Goal: Transaction & Acquisition: Purchase product/service

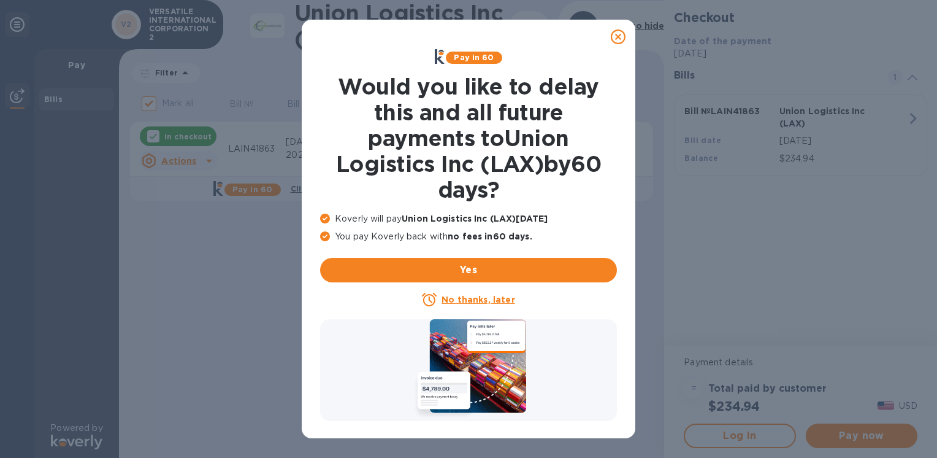
click at [623, 33] on icon at bounding box center [618, 36] width 15 height 15
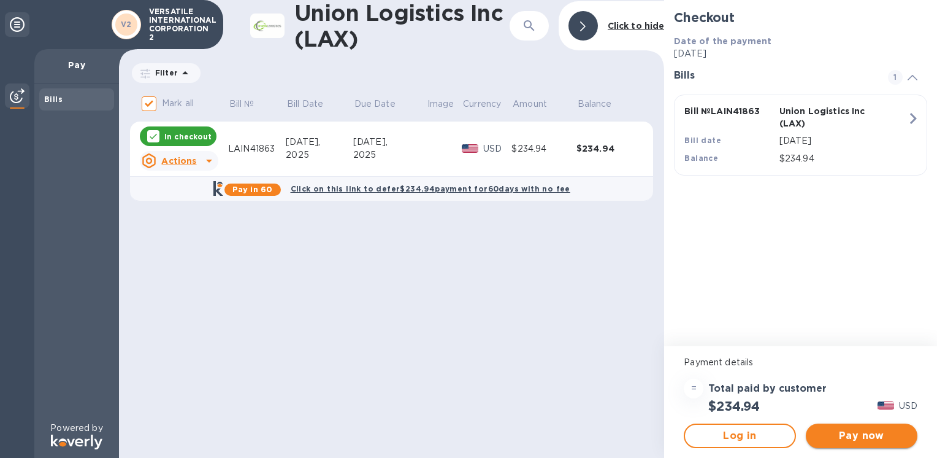
click at [848, 442] on span "Pay now" at bounding box center [862, 435] width 92 height 15
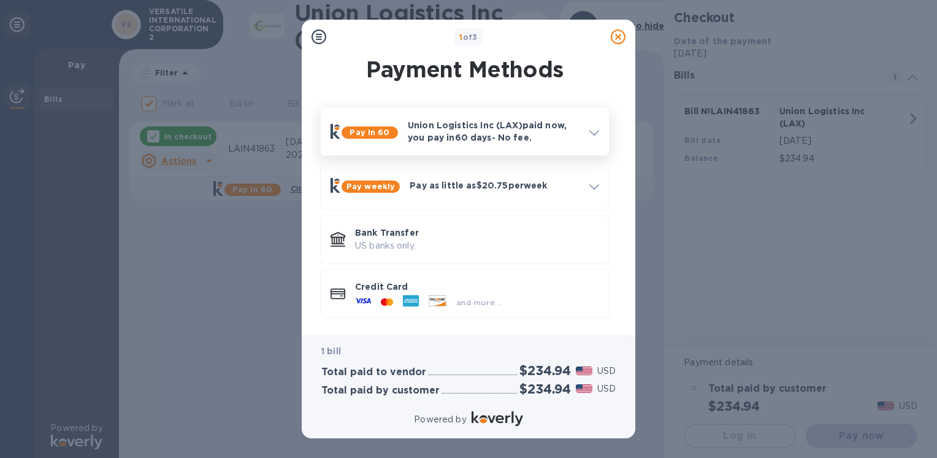
click at [491, 131] on p "Union Logistics Inc (LAX) paid now, you pay [DATE] - No fee." at bounding box center [494, 131] width 172 height 25
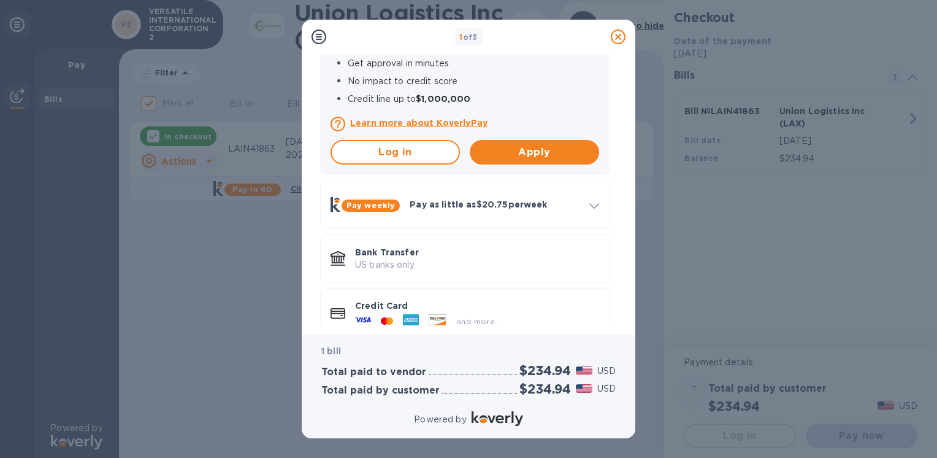
scroll to position [277, 0]
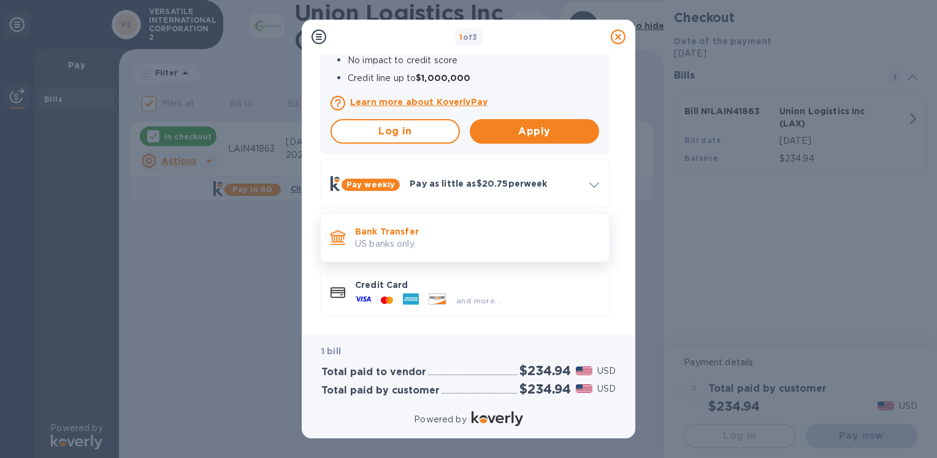
click at [440, 239] on p "US banks only." at bounding box center [477, 243] width 244 height 13
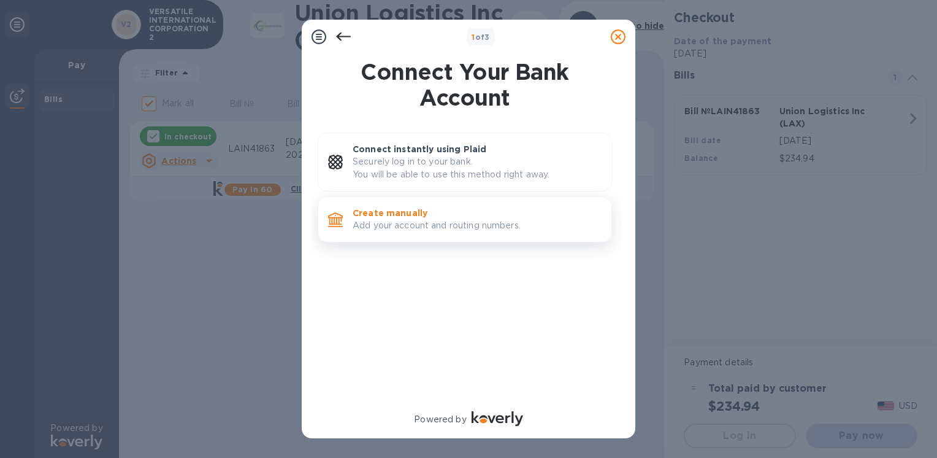
click at [454, 203] on div "Create manually Add your account and routing numbers." at bounding box center [477, 219] width 259 height 35
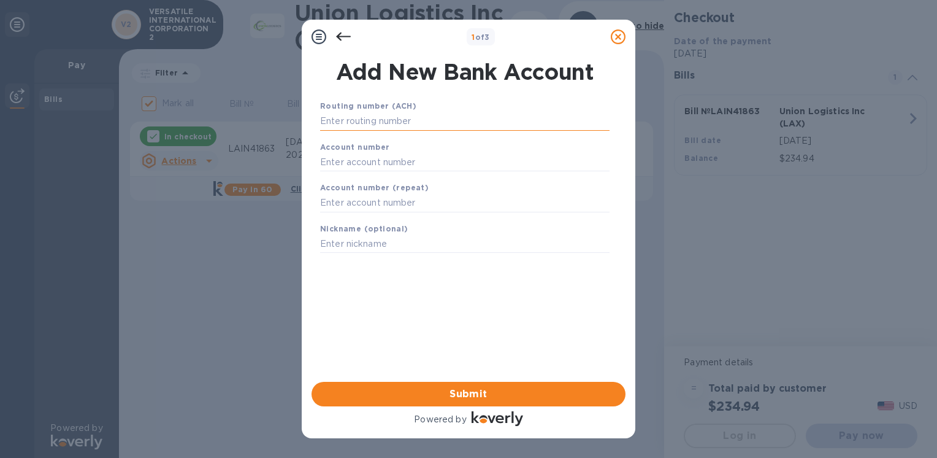
click at [376, 117] on input "text" at bounding box center [465, 121] width 290 height 18
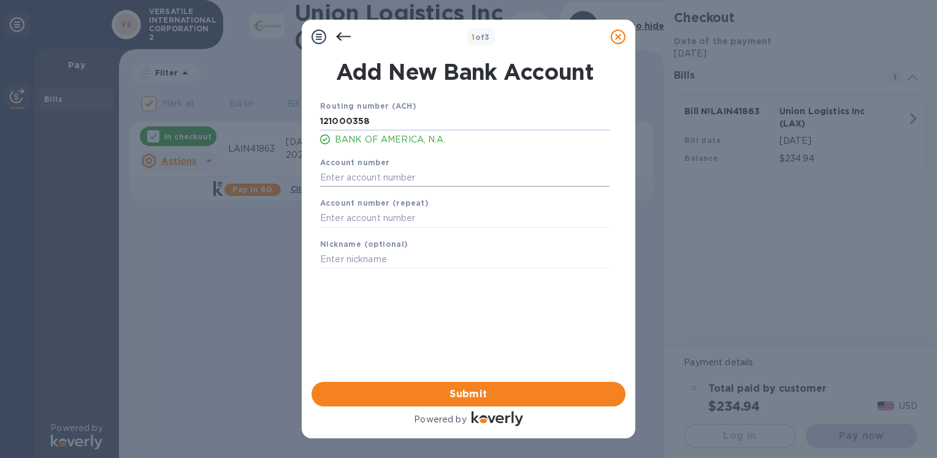
type input "121000358"
click at [368, 173] on input "text" at bounding box center [465, 177] width 290 height 18
type input "325034765753"
click at [375, 226] on input "text" at bounding box center [465, 218] width 290 height 18
type input "325034765753"
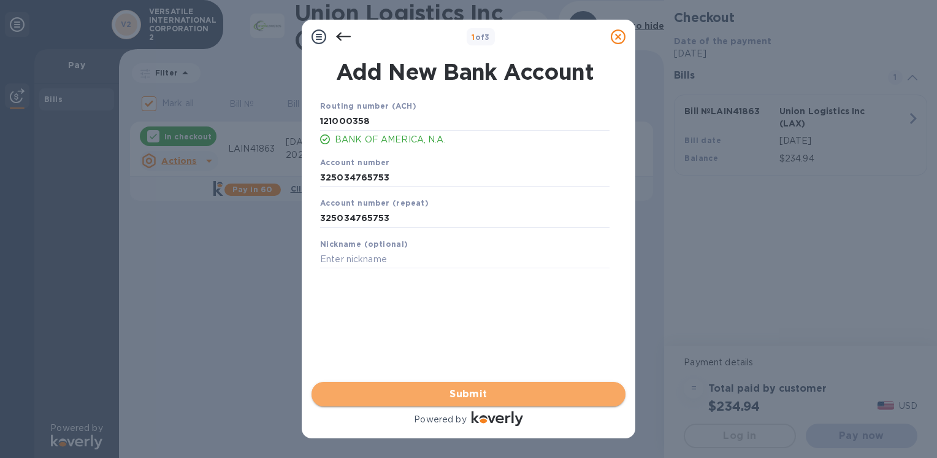
click at [453, 401] on span "Submit" at bounding box center [468, 393] width 294 height 15
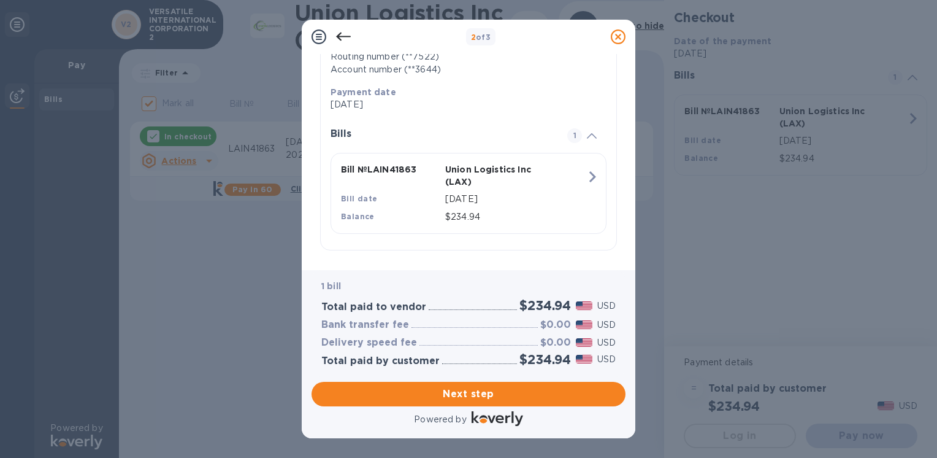
scroll to position [226, 0]
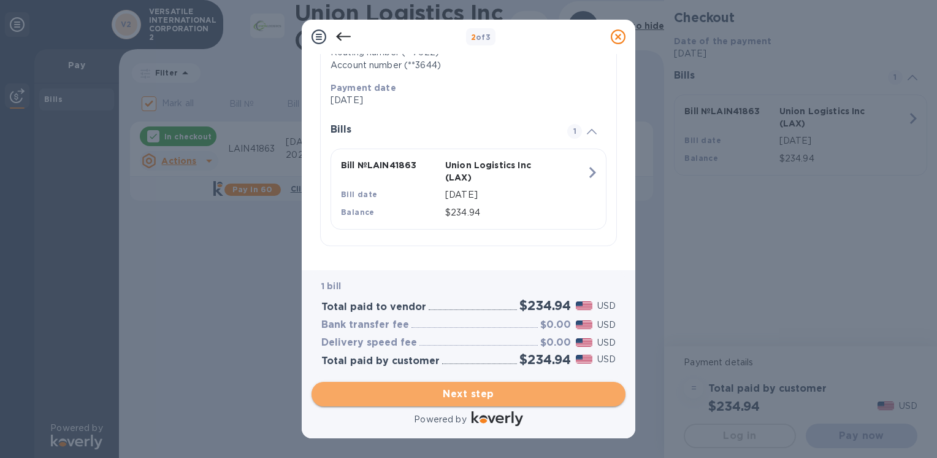
click at [570, 396] on span "Next step" at bounding box center [468, 393] width 294 height 15
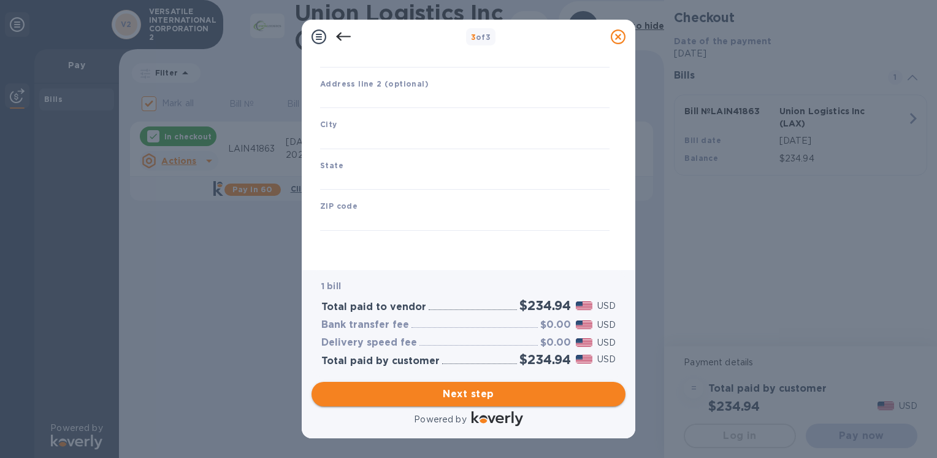
type input "[GEOGRAPHIC_DATA]"
click at [364, 94] on input "text" at bounding box center [465, 99] width 290 height 18
type input "[GEOGRAPHIC_DATA]"
click at [364, 138] on input "text" at bounding box center [465, 140] width 290 height 18
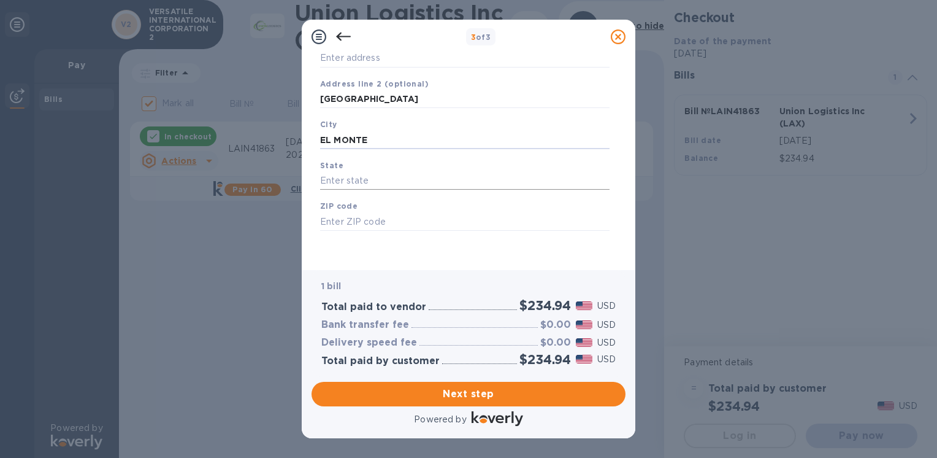
type input "EL MONTE"
click at [349, 180] on input "text" at bounding box center [465, 181] width 290 height 18
type input "CA"
click at [364, 222] on input "text" at bounding box center [465, 221] width 290 height 18
type input "91731"
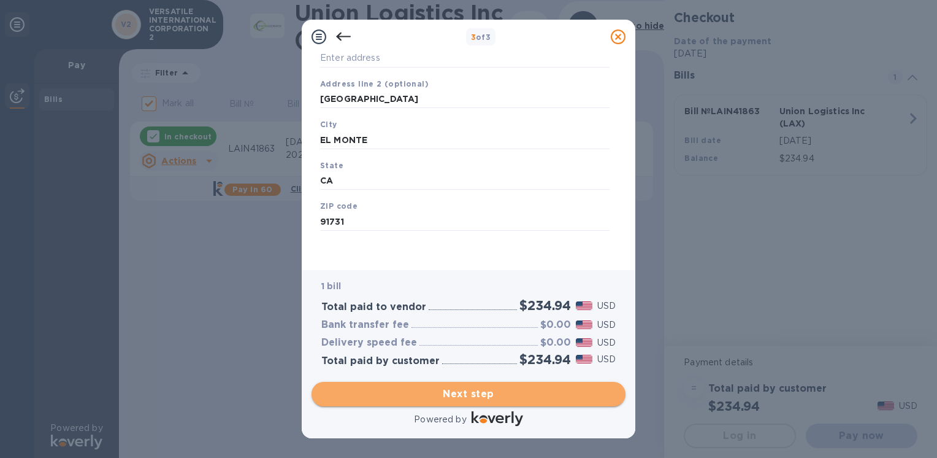
click at [478, 393] on span "Next step" at bounding box center [468, 393] width 294 height 15
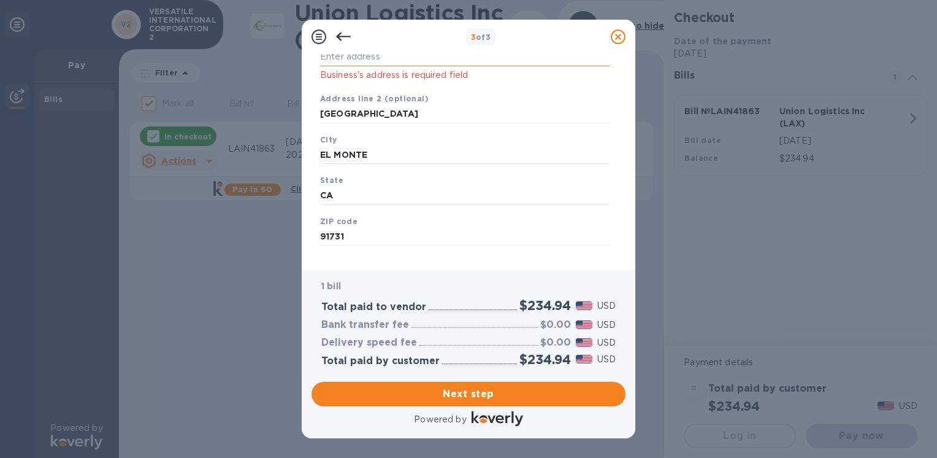
click at [366, 59] on input "Business address" at bounding box center [465, 57] width 290 height 18
type input "[STREET_ADDRESS]"
type input "El Monte"
click at [488, 388] on span "Next step" at bounding box center [468, 393] width 294 height 15
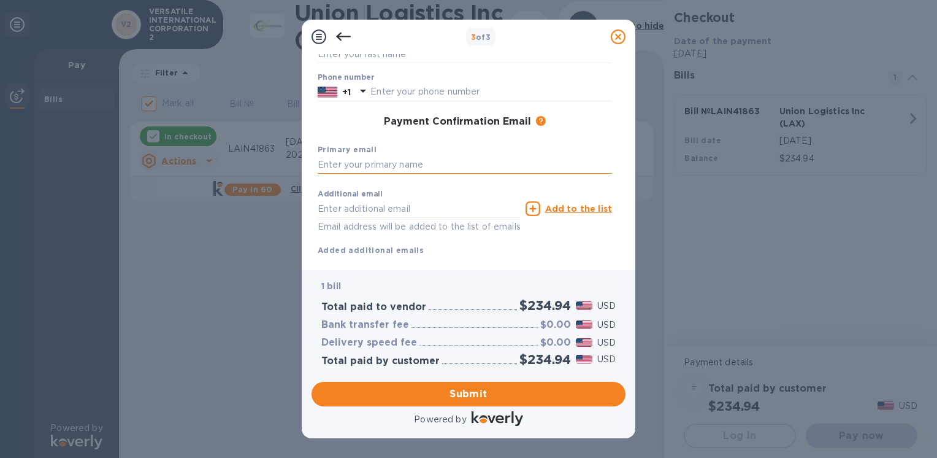
click at [342, 165] on input "text" at bounding box center [465, 165] width 294 height 18
type input "[EMAIL_ADDRESS][DOMAIN_NAME]"
type input "[PERSON_NAME]"
type input "6267168238"
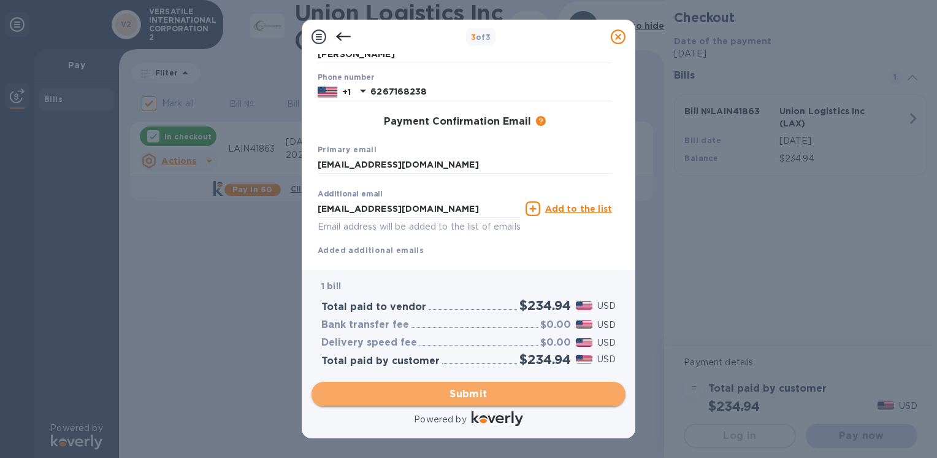
click at [547, 388] on span "Submit" at bounding box center [468, 393] width 294 height 15
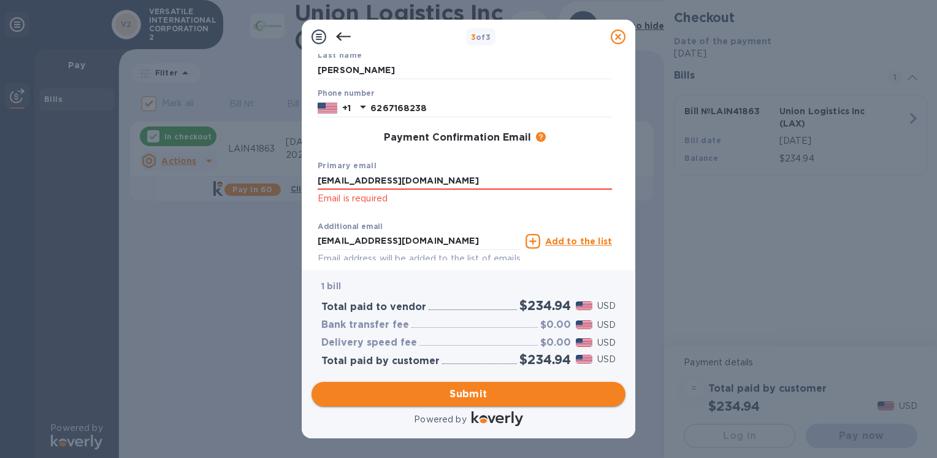
scroll to position [157, 0]
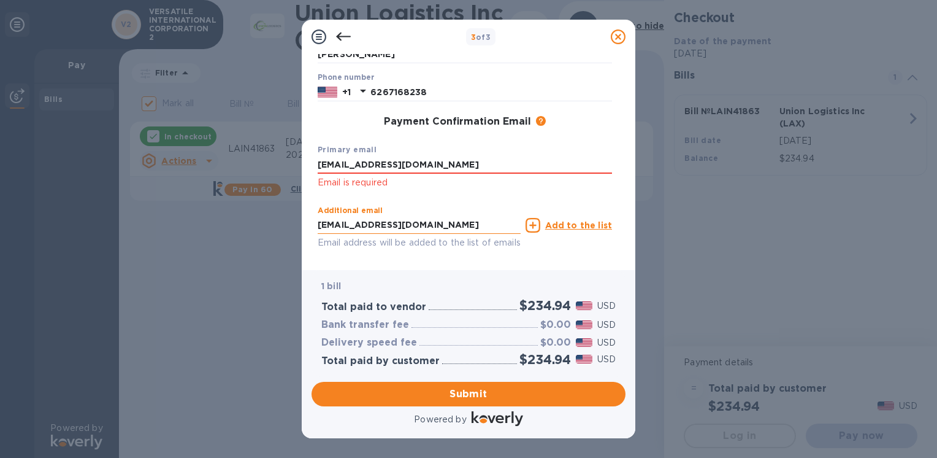
click at [449, 224] on input "[EMAIL_ADDRESS][DOMAIN_NAME]" at bounding box center [419, 225] width 203 height 18
click at [459, 202] on div "Additional email [EMAIL_ADDRESS][DOMAIN_NAME] Email address will be added to th…" at bounding box center [419, 225] width 208 height 55
click at [548, 395] on span "Submit" at bounding box center [468, 393] width 294 height 15
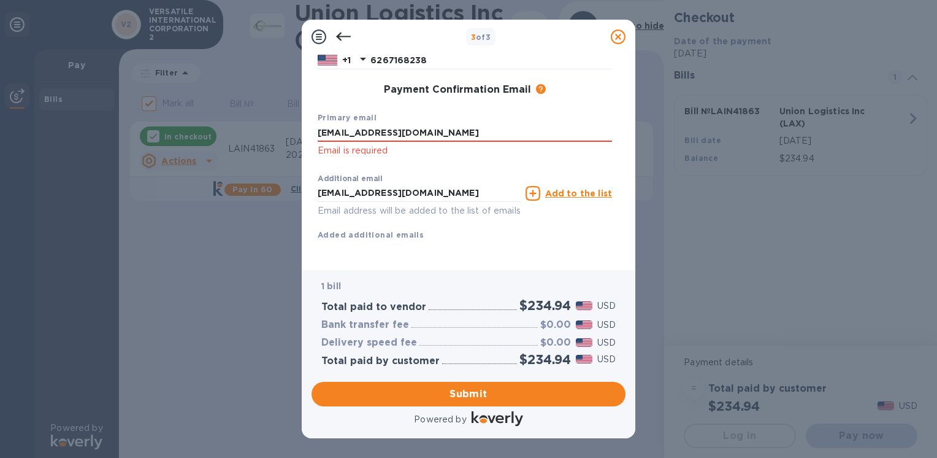
scroll to position [0, 0]
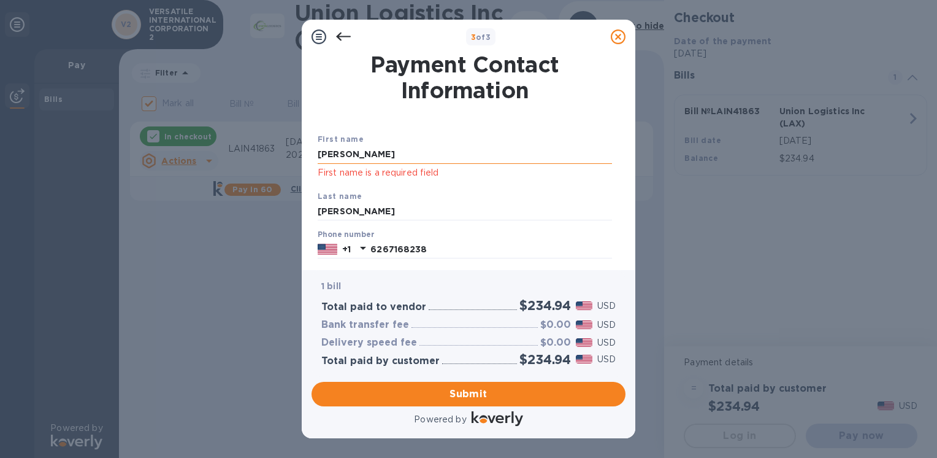
click at [347, 156] on input "[PERSON_NAME]" at bounding box center [465, 154] width 294 height 18
click at [342, 112] on div "First name [PERSON_NAME] First name is a required field Last name [PERSON_NAME]…" at bounding box center [464, 270] width 299 height 321
click at [352, 157] on input "[PERSON_NAME]" at bounding box center [465, 154] width 294 height 18
click at [390, 133] on div "First name [PERSON_NAME] First name is a required field" at bounding box center [465, 156] width 304 height 57
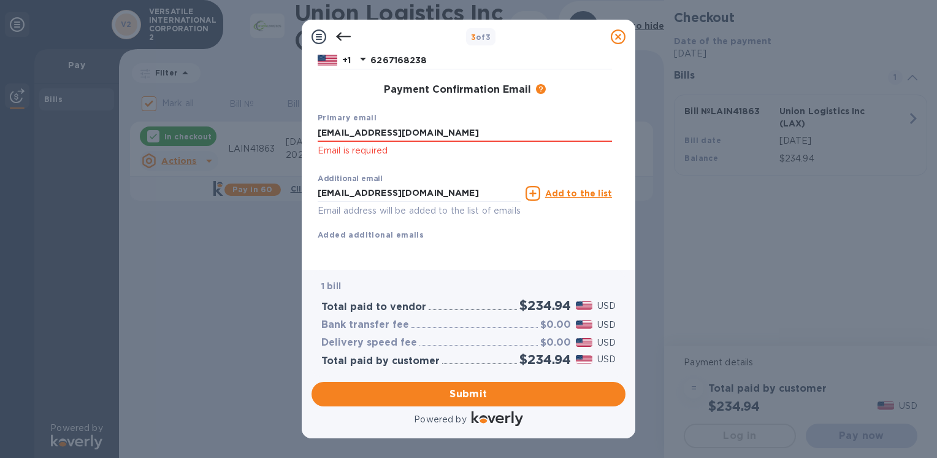
scroll to position [204, 0]
click at [488, 390] on span "Submit" at bounding box center [468, 393] width 294 height 15
drag, startPoint x: 412, startPoint y: 180, endPoint x: 226, endPoint y: 179, distance: 185.3
click at [226, 179] on div "3 of 3 Payment Contact Information First name [PERSON_NAME] First name is a req…" at bounding box center [468, 229] width 937 height 458
type input "[EMAIL_ADDRESS][DOMAIN_NAME]"
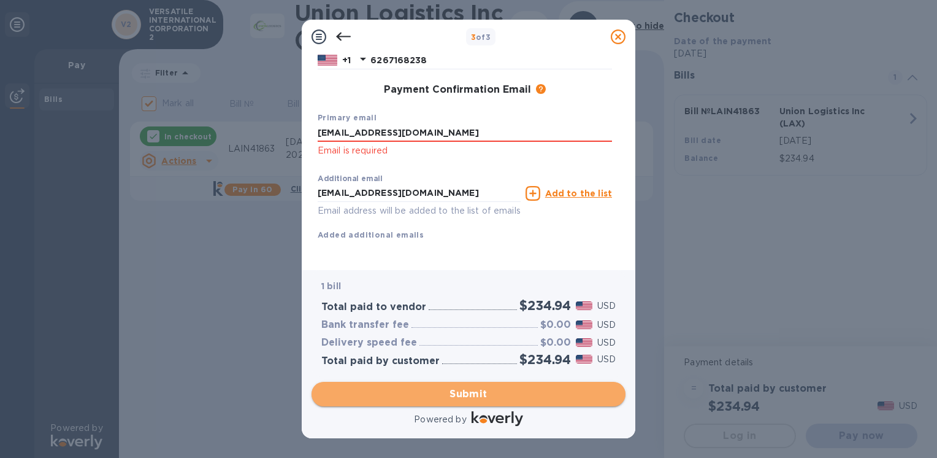
click at [484, 402] on button "Submit" at bounding box center [469, 394] width 314 height 25
click at [475, 396] on span "Submit" at bounding box center [468, 393] width 294 height 15
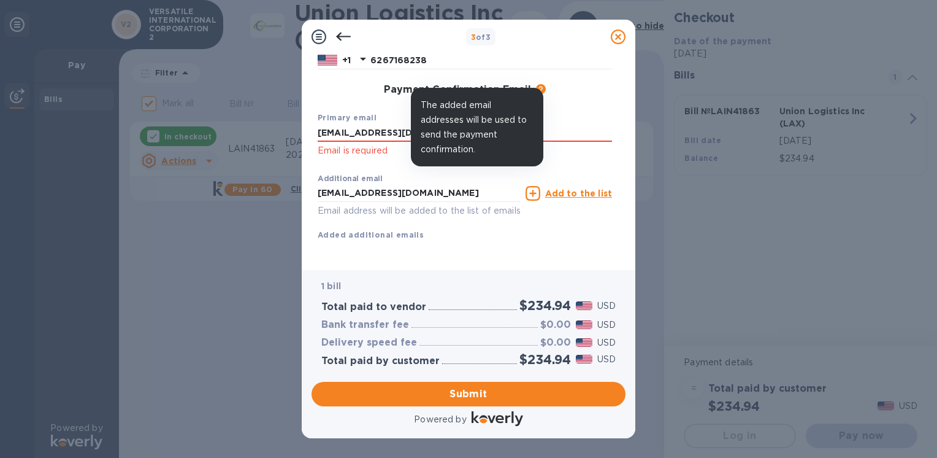
click at [542, 84] on icon at bounding box center [541, 89] width 10 height 10
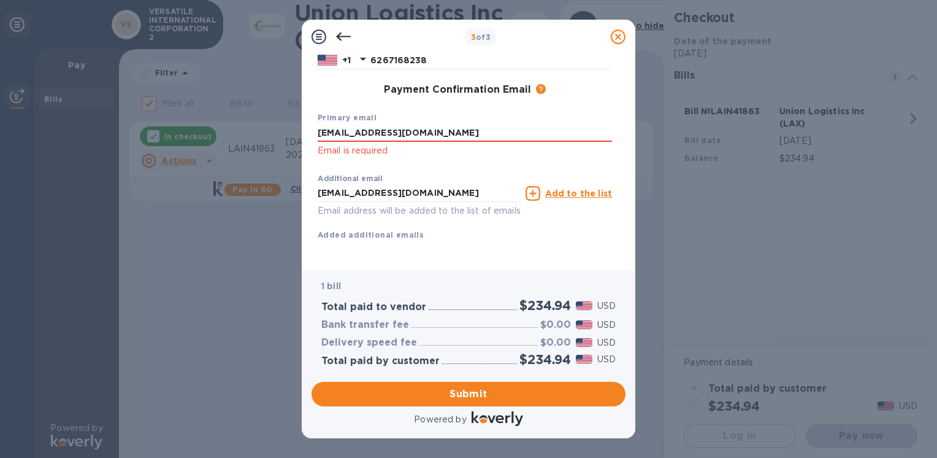
click at [597, 188] on u "Add to the list" at bounding box center [578, 193] width 67 height 10
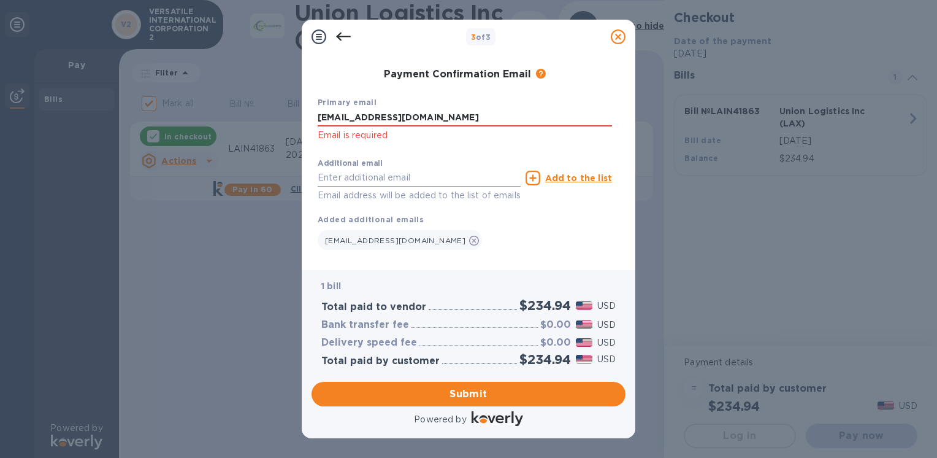
click at [405, 174] on input "text" at bounding box center [419, 178] width 203 height 18
click at [572, 234] on div "[EMAIL_ADDRESS][DOMAIN_NAME]" at bounding box center [465, 237] width 294 height 25
click at [421, 242] on span "[EMAIL_ADDRESS][DOMAIN_NAME]" at bounding box center [395, 240] width 140 height 9
click at [458, 182] on input "text" at bounding box center [419, 178] width 203 height 18
type input "[EMAIL_ADDRESS][DOMAIN_NAME]"
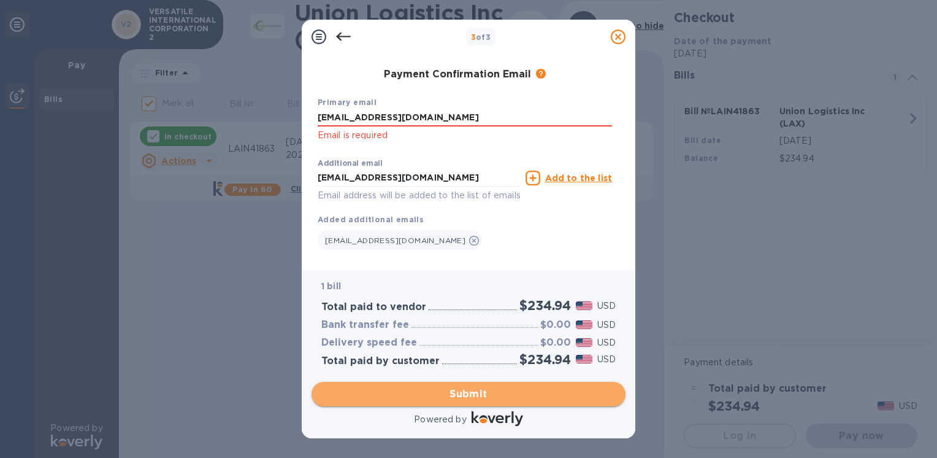
click at [471, 398] on span "Submit" at bounding box center [468, 393] width 294 height 15
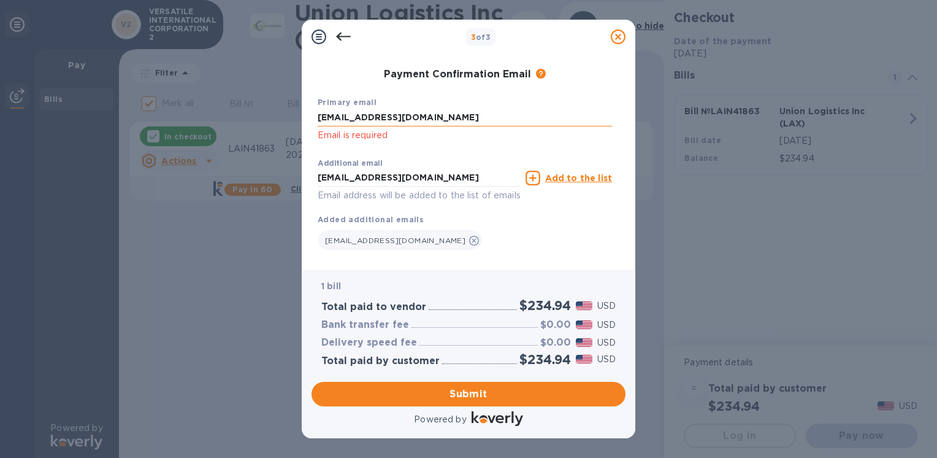
click at [425, 119] on input "[EMAIL_ADDRESS][DOMAIN_NAME]" at bounding box center [465, 118] width 294 height 18
click at [348, 80] on div "Payment Confirmation Email The added email addresses will be used to send the p…" at bounding box center [465, 75] width 294 height 12
click at [347, 38] on icon at bounding box center [343, 36] width 15 height 15
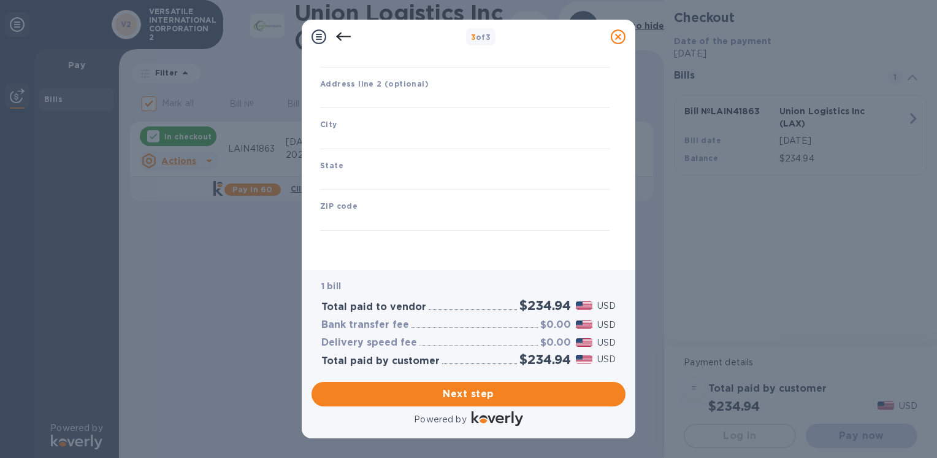
click at [347, 38] on icon at bounding box center [343, 36] width 15 height 15
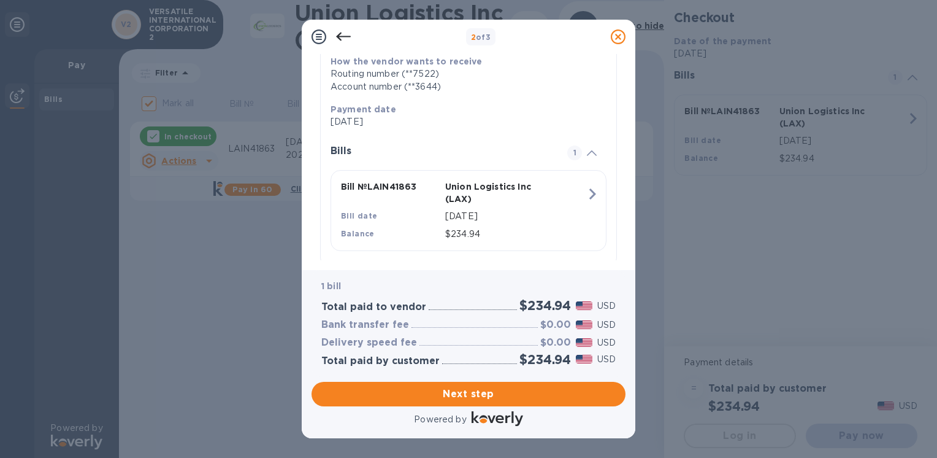
scroll to position [0, 0]
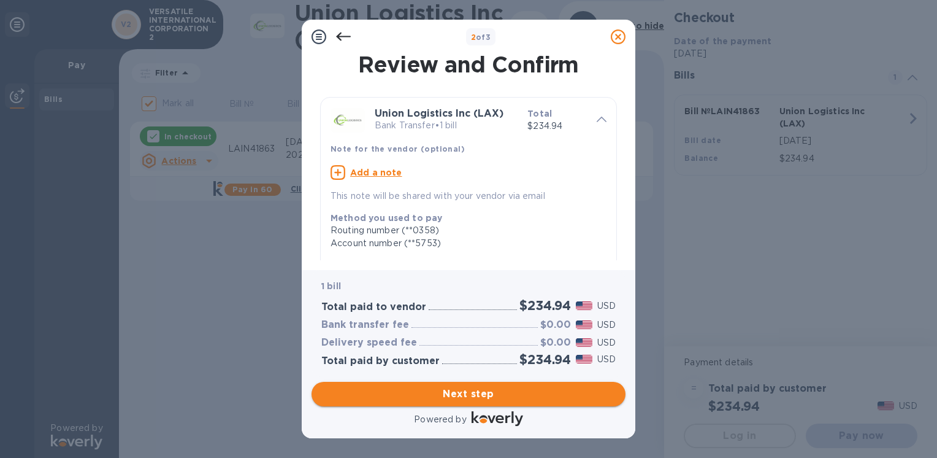
click at [502, 400] on span "Next step" at bounding box center [468, 393] width 294 height 15
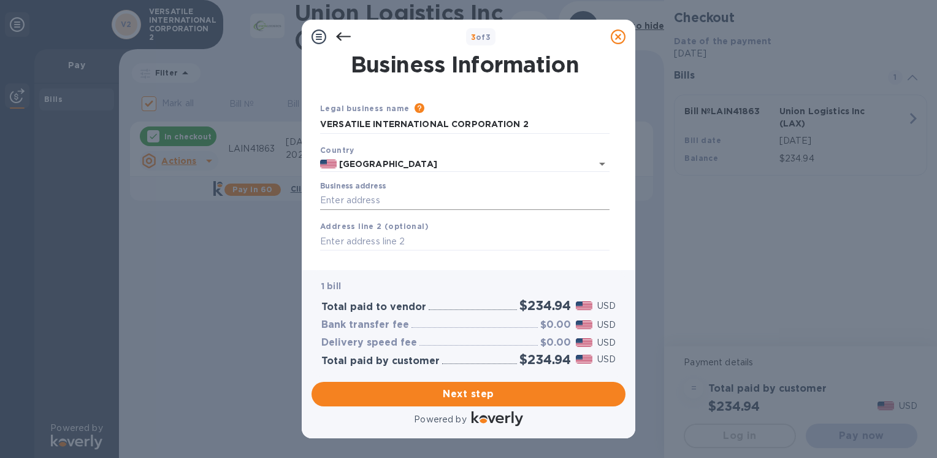
click at [363, 201] on input "Business address" at bounding box center [465, 200] width 290 height 18
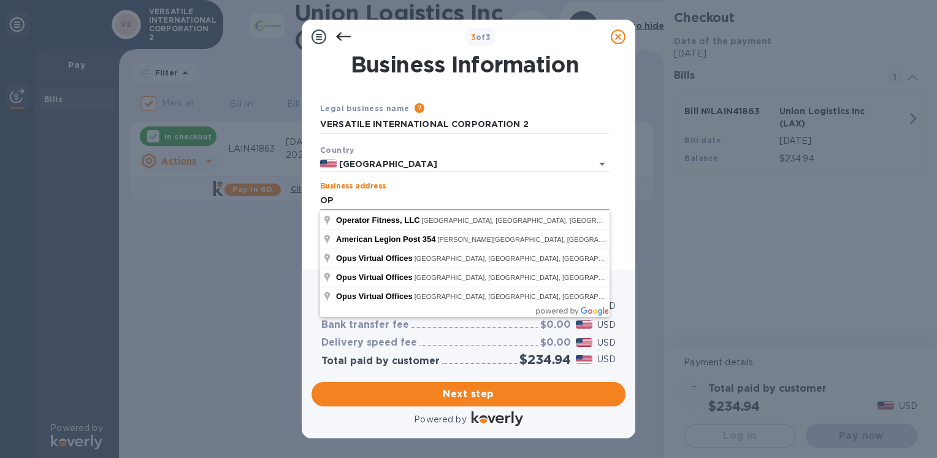
type input "O"
type input "[STREET_ADDRESS]"
type input "El Monte"
type input "CA"
type input "91731"
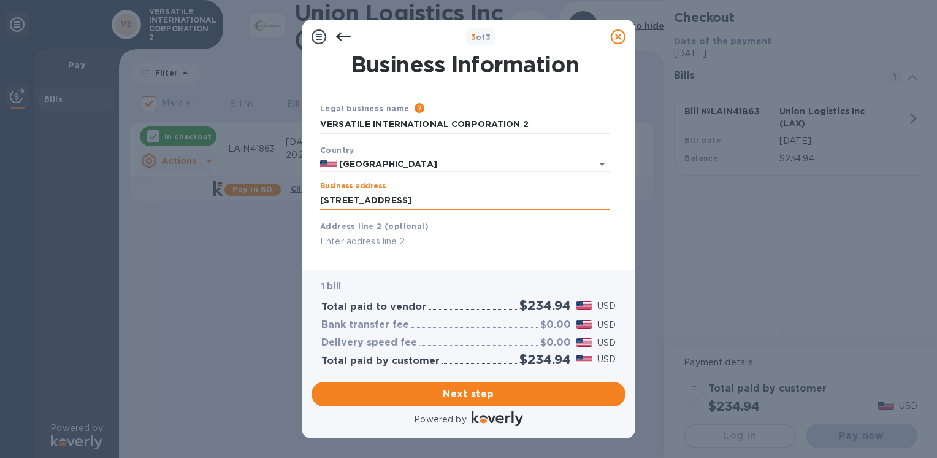
click at [444, 202] on input "[STREET_ADDRESS]" at bounding box center [465, 200] width 290 height 18
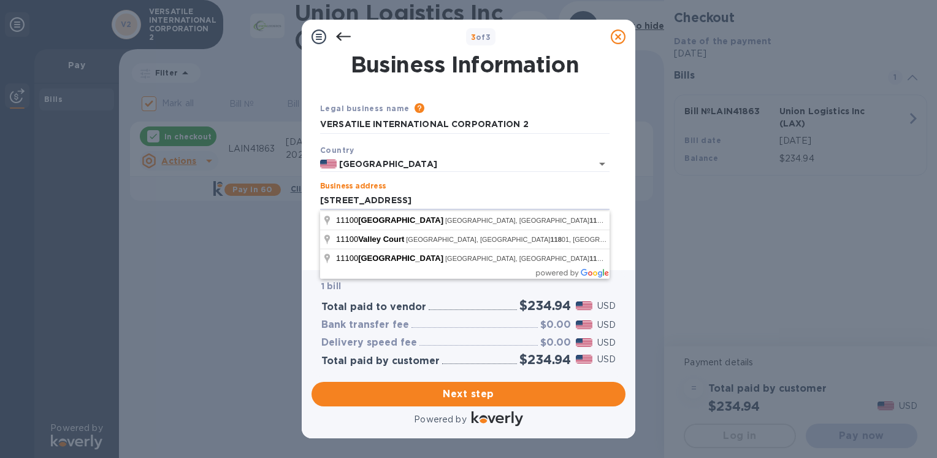
type input "[STREET_ADDRESS]"
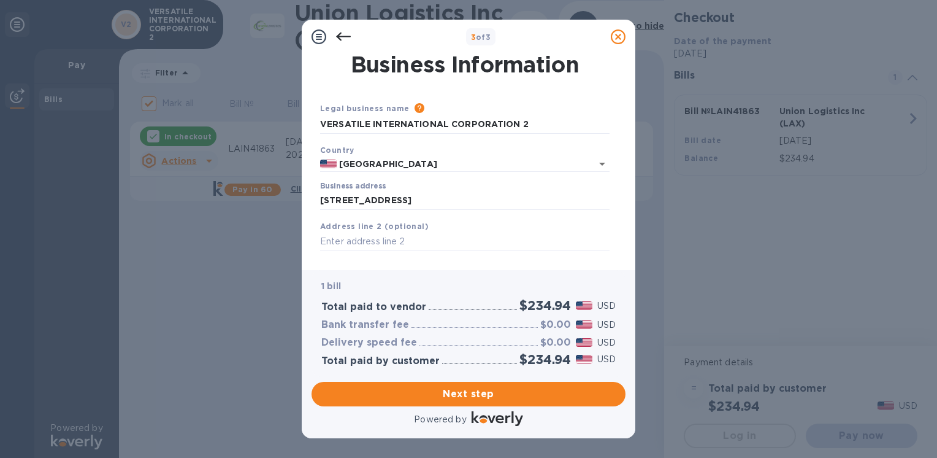
click at [503, 154] on div "Country [GEOGRAPHIC_DATA]" at bounding box center [464, 158] width 299 height 39
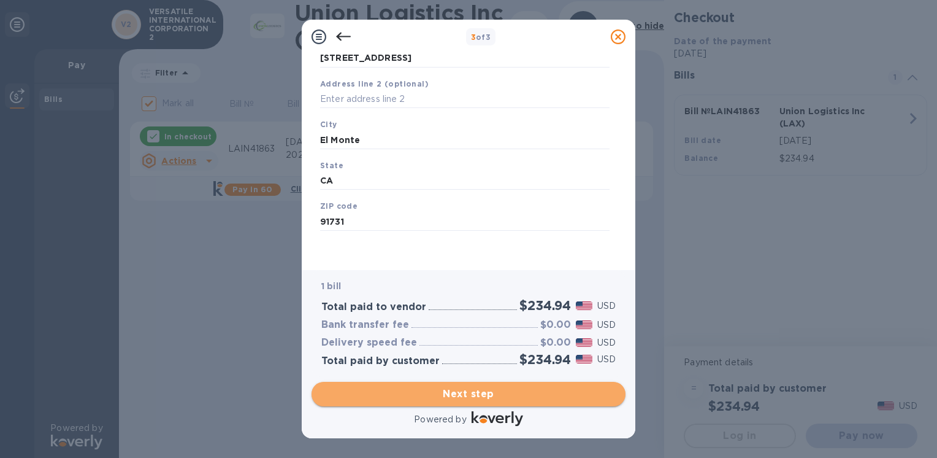
click at [475, 399] on span "Next step" at bounding box center [468, 393] width 294 height 15
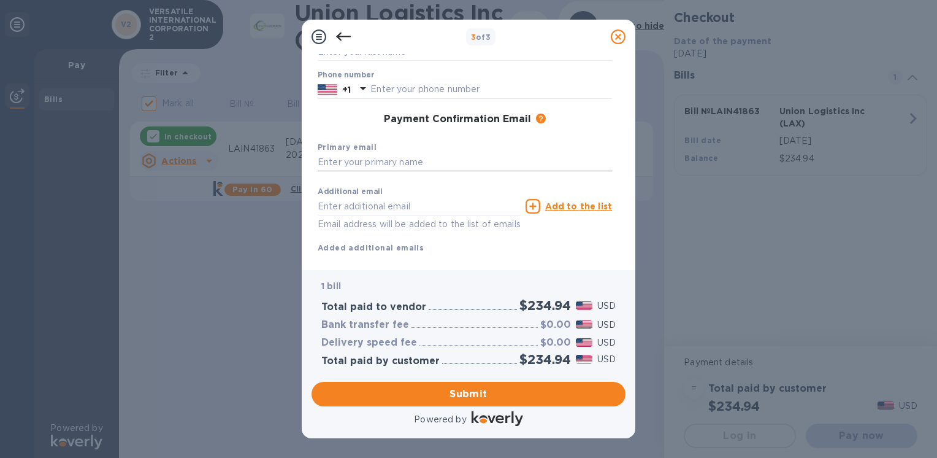
click at [353, 163] on input "text" at bounding box center [465, 162] width 294 height 18
type input "[PERSON_NAME]"
click at [321, 126] on div "Payment Confirmation Email The added email addresses will be used to send the p…" at bounding box center [465, 120] width 304 height 22
click at [368, 207] on input "text" at bounding box center [419, 206] width 203 height 18
type input "[EMAIL_ADDRESS][DOMAIN_NAME]"
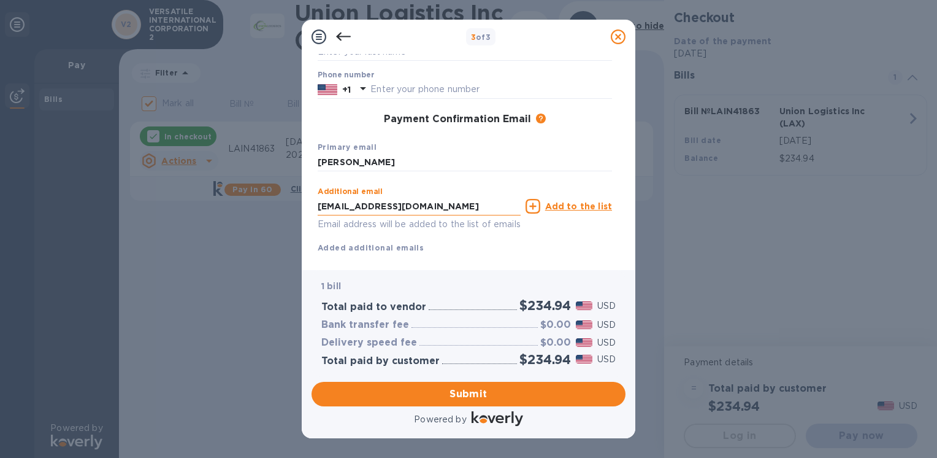
type input "[PERSON_NAME]"
type input "6267168238"
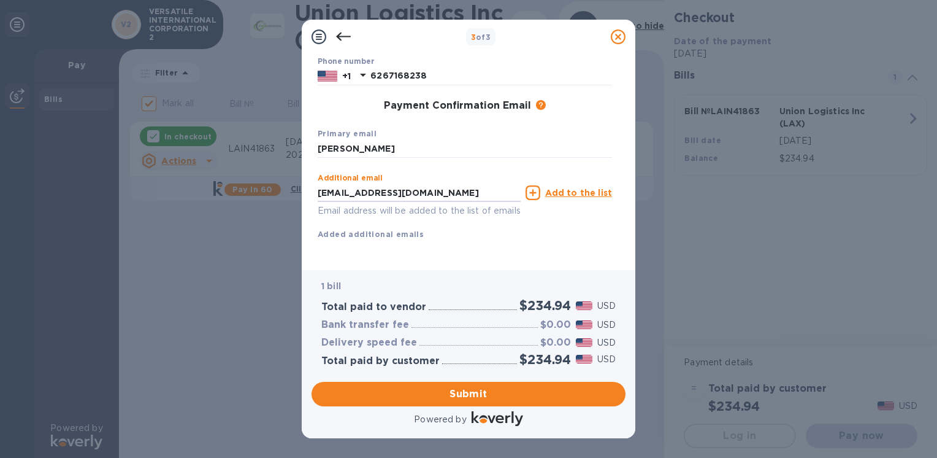
scroll to position [172, 0]
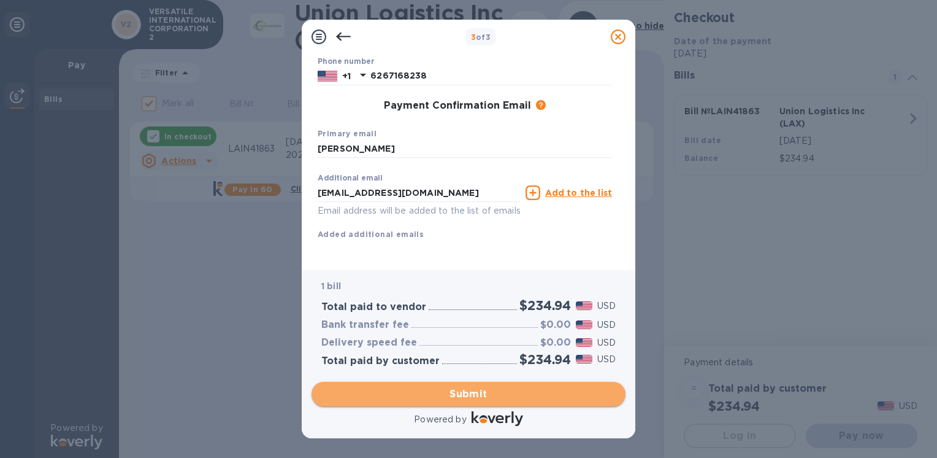
click at [458, 393] on span "Submit" at bounding box center [468, 393] width 294 height 15
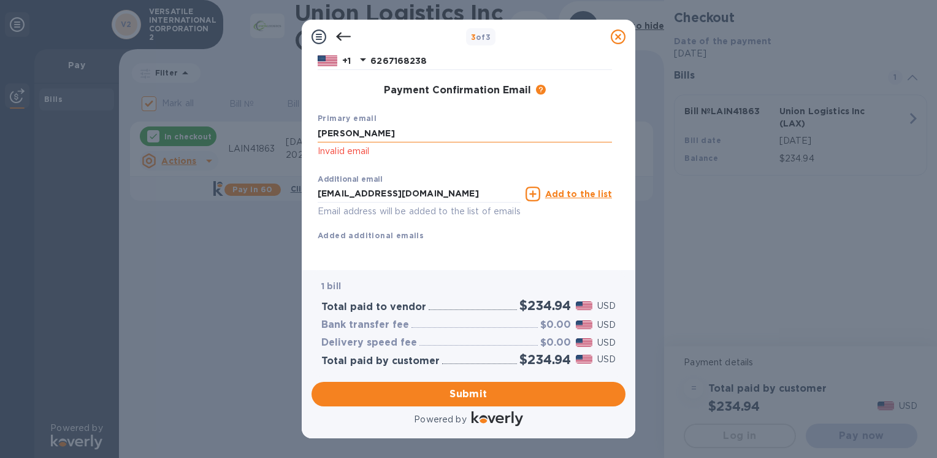
click at [348, 136] on input "[PERSON_NAME]" at bounding box center [465, 134] width 294 height 18
drag, startPoint x: 292, startPoint y: 134, endPoint x: 282, endPoint y: 133, distance: 9.9
click at [283, 133] on div "3 of 3 Payment Contact Information First name [PERSON_NAME] First name is a req…" at bounding box center [468, 229] width 937 height 458
drag, startPoint x: 341, startPoint y: 131, endPoint x: 269, endPoint y: 108, distance: 76.0
click at [220, 128] on div "3 of 3 Payment Contact Information First name [PERSON_NAME] First name is a req…" at bounding box center [468, 229] width 937 height 458
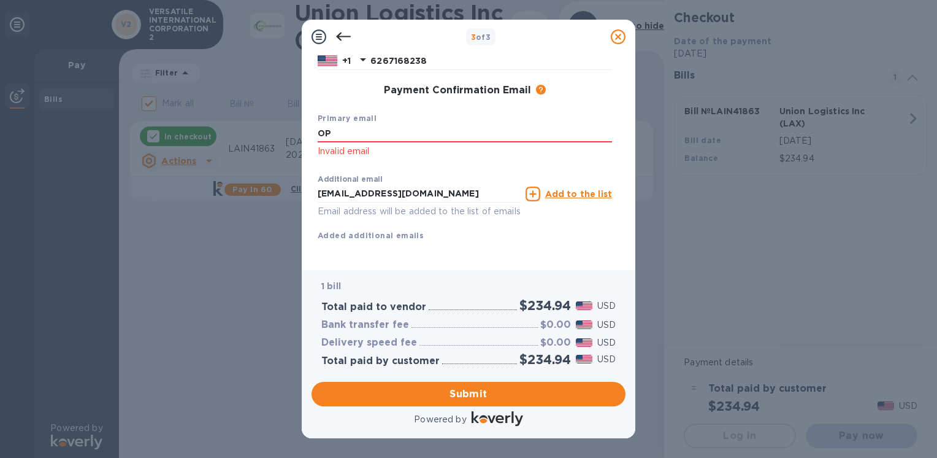
type input "O"
type input "[EMAIL_ADDRESS][DOMAIN_NAME]"
click at [513, 393] on span "Submit" at bounding box center [468, 393] width 294 height 15
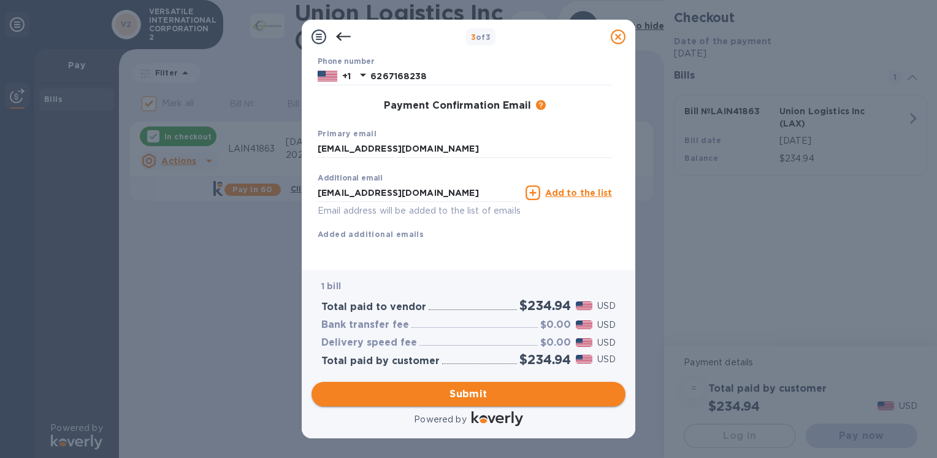
click at [471, 401] on button "Submit" at bounding box center [469, 394] width 314 height 25
click at [567, 188] on u "Add to the list" at bounding box center [578, 193] width 67 height 10
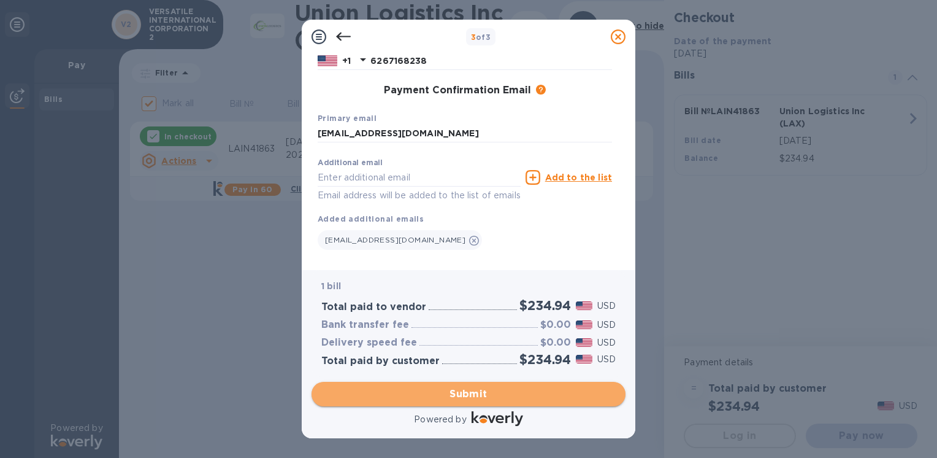
click at [458, 391] on span "Submit" at bounding box center [468, 393] width 294 height 15
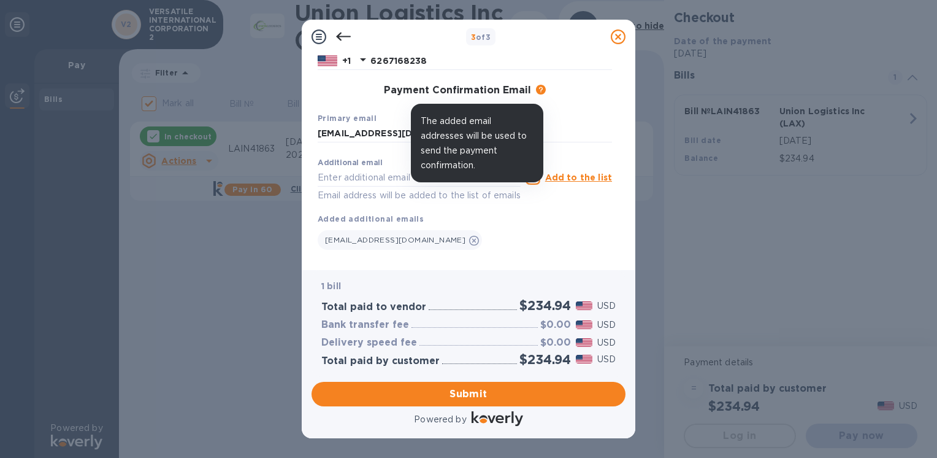
click at [537, 88] on icon at bounding box center [541, 90] width 10 height 10
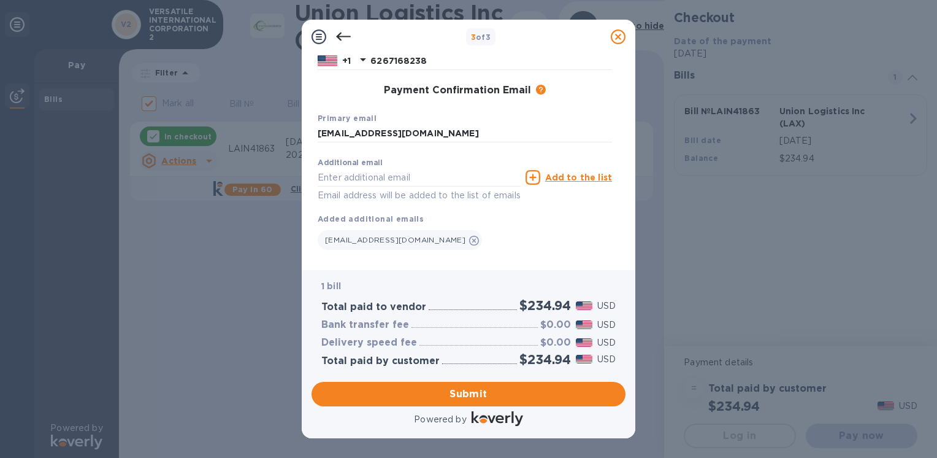
click at [542, 225] on div "Additional email Email address will be added to the list of emails Add to the l…" at bounding box center [465, 201] width 294 height 98
click at [341, 244] on span "[EMAIL_ADDRESS][DOMAIN_NAME]" at bounding box center [395, 239] width 140 height 9
click at [396, 240] on span "[EMAIL_ADDRESS][DOMAIN_NAME]" at bounding box center [395, 239] width 140 height 9
click at [339, 180] on input "text" at bounding box center [419, 177] width 203 height 18
click at [456, 156] on div "Additional email Email address will be added to the list of emails" at bounding box center [419, 177] width 208 height 55
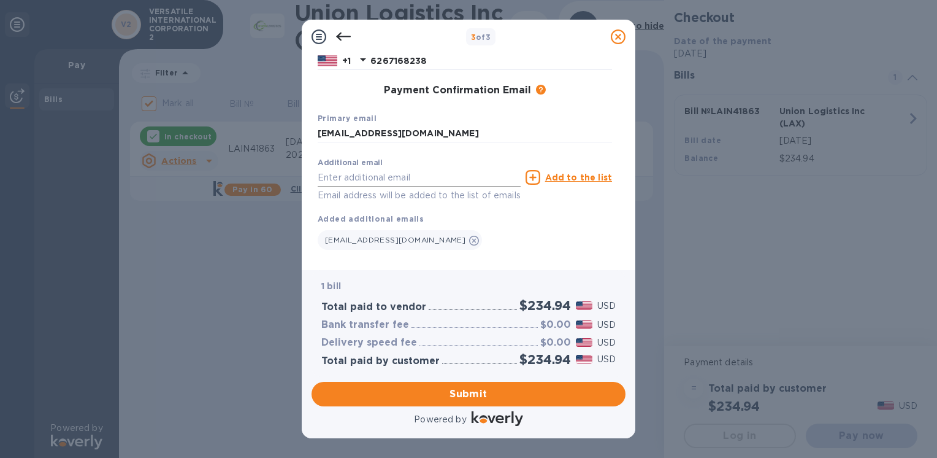
click at [344, 175] on input "text" at bounding box center [419, 177] width 203 height 18
type input "[EMAIL_ADDRESS][DOMAIN_NAME]"
click at [564, 180] on u "Add to the list" at bounding box center [578, 177] width 67 height 10
click at [466, 259] on span "[EMAIL_ADDRESS][DOMAIN_NAME]" at bounding box center [395, 263] width 140 height 9
click at [464, 402] on button "Submit" at bounding box center [469, 394] width 314 height 25
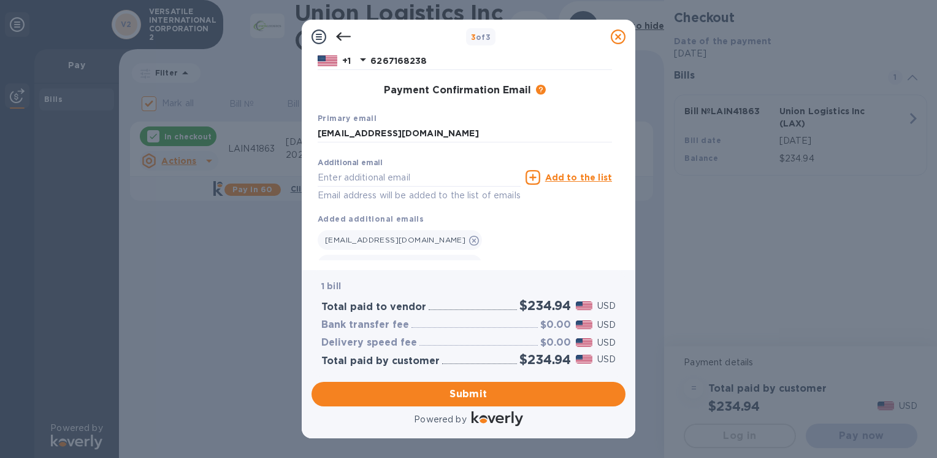
scroll to position [213, 0]
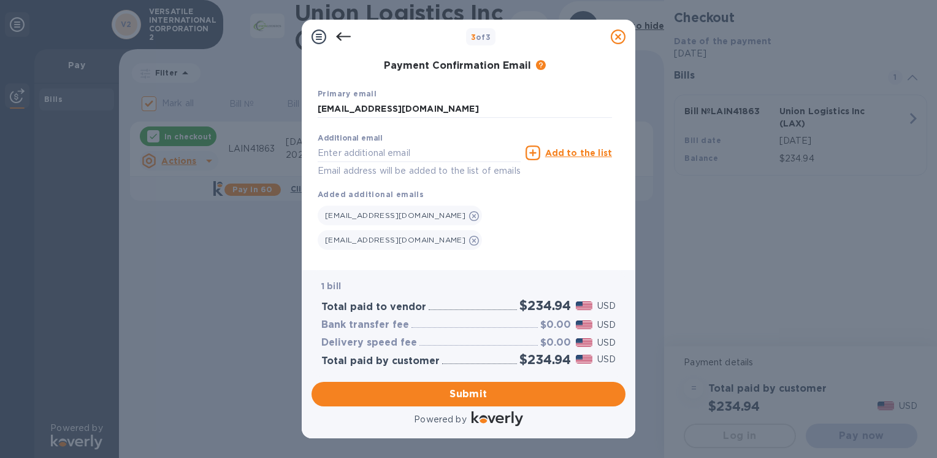
click at [318, 37] on icon at bounding box center [319, 36] width 15 height 15
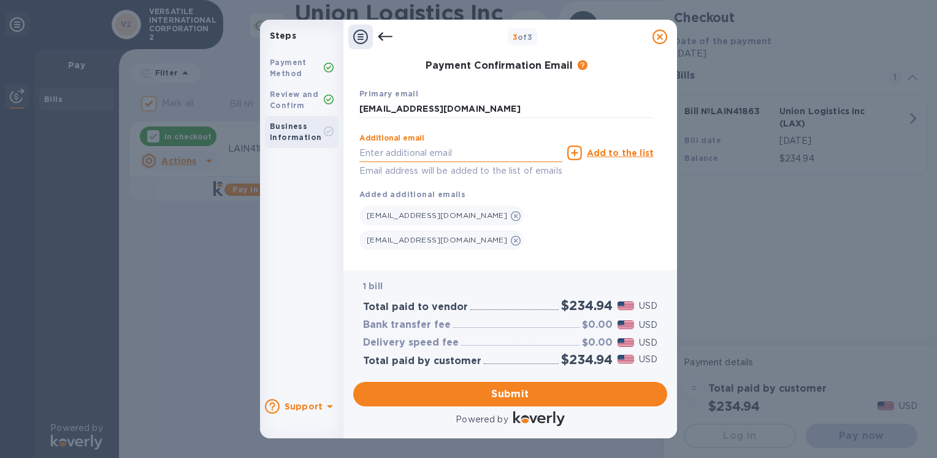
click at [421, 156] on input "text" at bounding box center [460, 153] width 203 height 18
type input "[EMAIL_ADDRESS][DOMAIN_NAME]"
click at [419, 404] on button "Submit" at bounding box center [510, 394] width 314 height 25
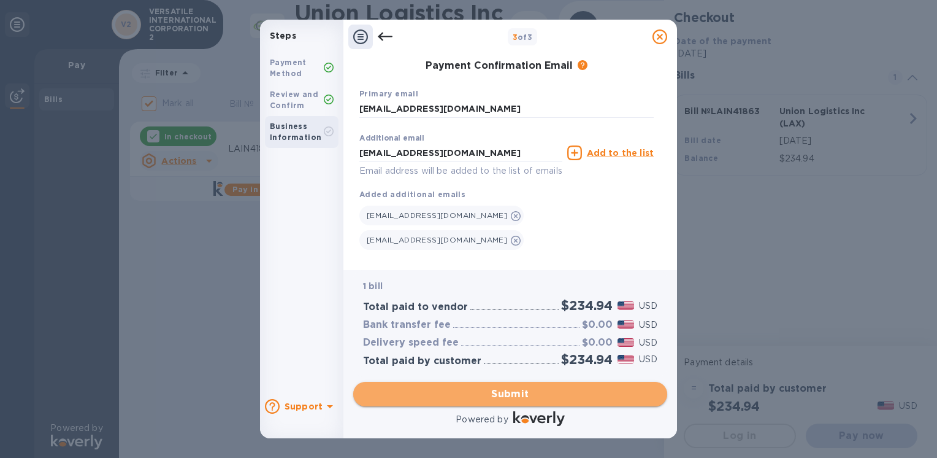
click at [420, 401] on span "Submit" at bounding box center [510, 393] width 294 height 15
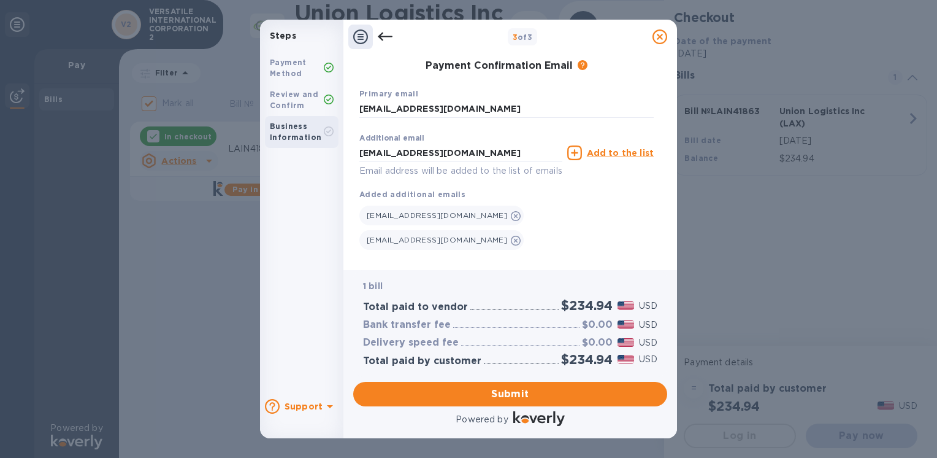
click at [375, 35] on div at bounding box center [385, 37] width 25 height 25
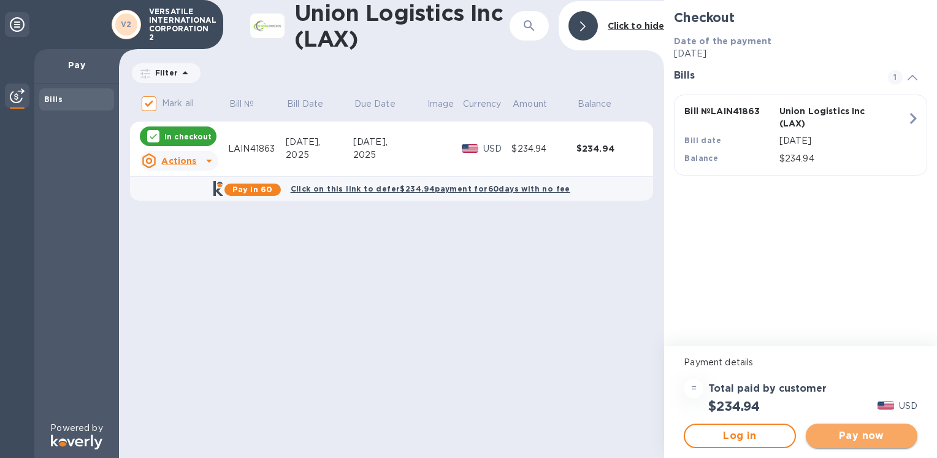
click at [850, 431] on span "Pay now" at bounding box center [862, 435] width 92 height 15
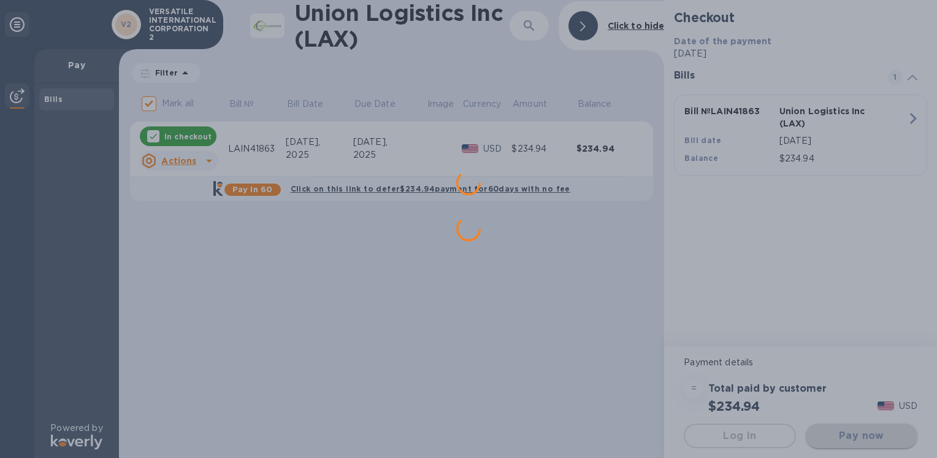
scroll to position [0, 0]
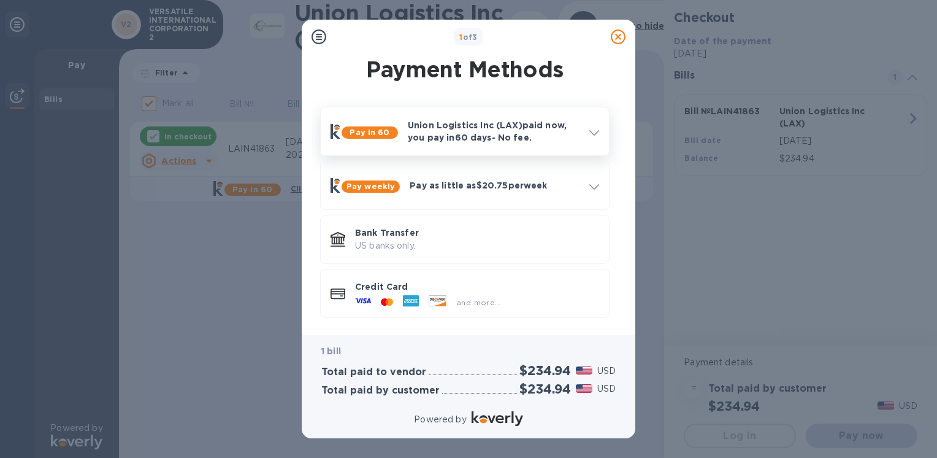
click at [534, 139] on p "Union Logistics Inc (LAX) paid now, you pay [DATE] - No fee." at bounding box center [494, 131] width 172 height 25
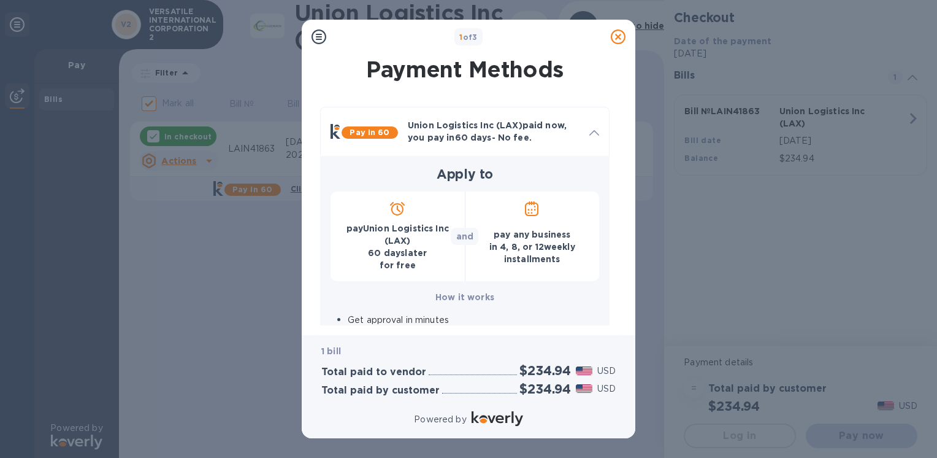
click at [407, 227] on p "pay Union Logistics Inc (LAX) [DATE] for free" at bounding box center [397, 246] width 115 height 49
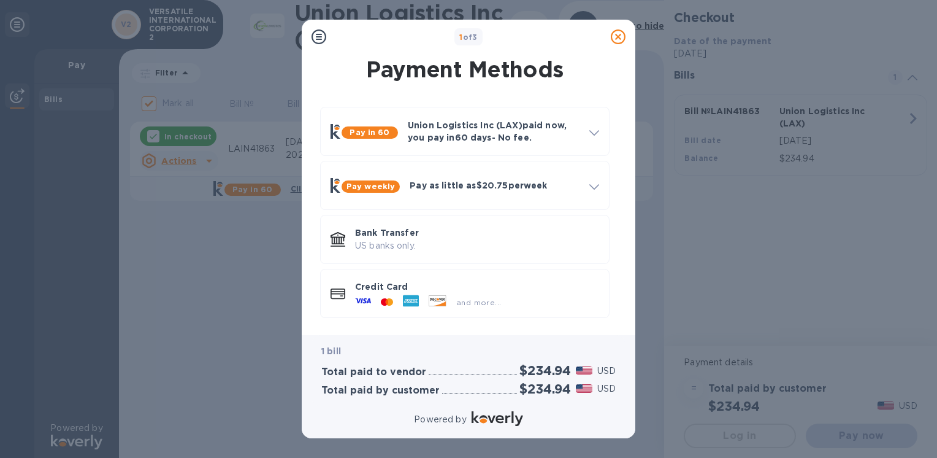
scroll to position [2, 0]
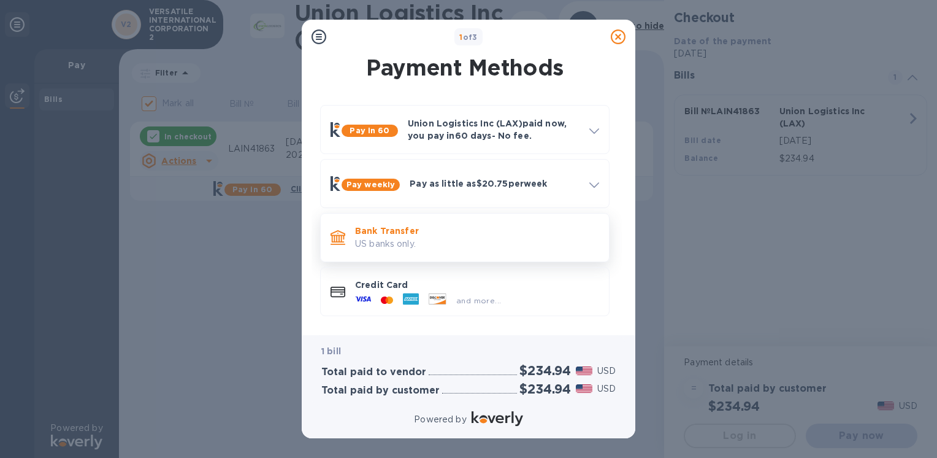
click at [405, 242] on p "US banks only." at bounding box center [477, 243] width 244 height 13
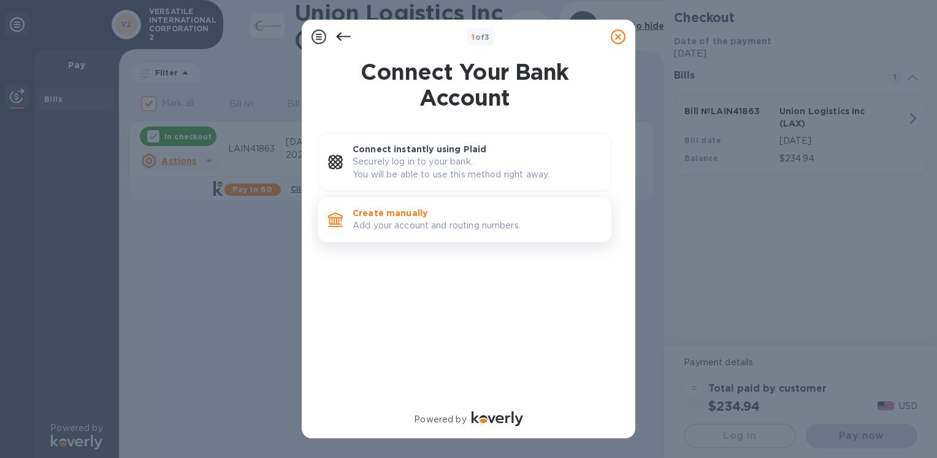
click at [400, 223] on p "Add your account and routing numbers." at bounding box center [477, 225] width 249 height 13
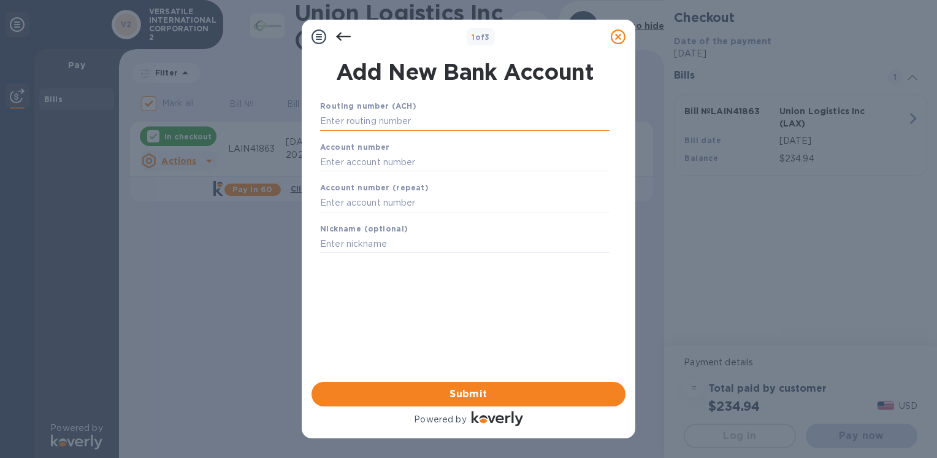
click at [340, 119] on input "text" at bounding box center [465, 121] width 290 height 18
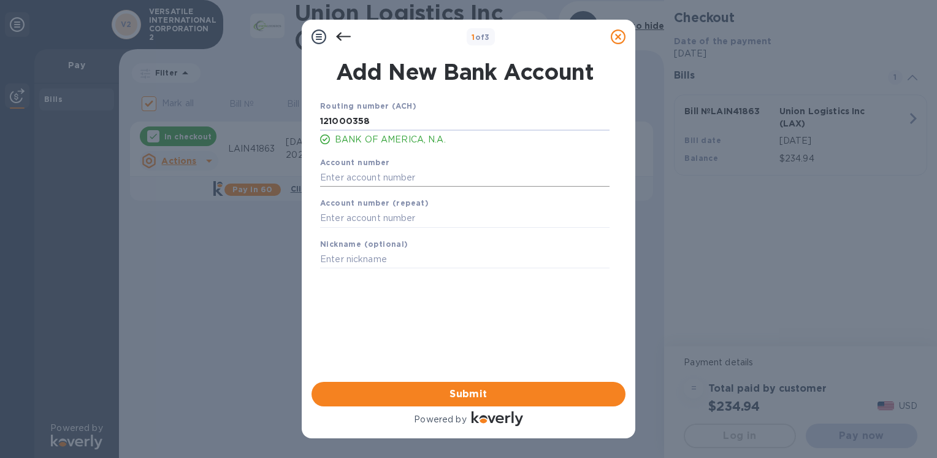
type input "121000358"
click at [407, 178] on input "text" at bounding box center [465, 177] width 290 height 18
type input "325034765753"
click at [398, 223] on input "text" at bounding box center [465, 218] width 290 height 18
type input "325034765753"
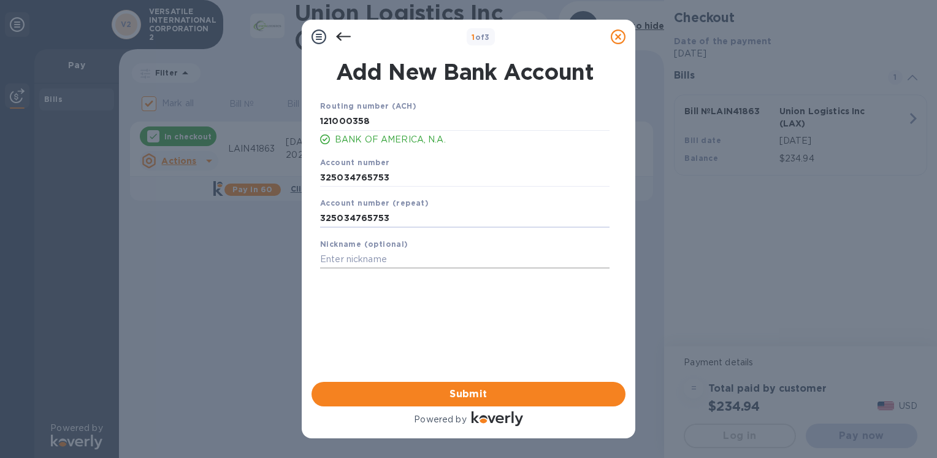
click at [398, 265] on input "text" at bounding box center [465, 259] width 290 height 18
type input "j"
type input "JJ"
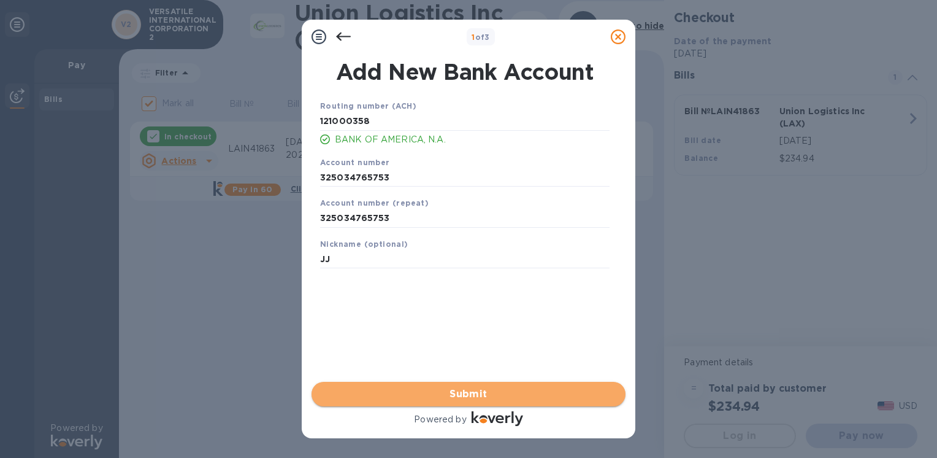
click at [432, 397] on span "Submit" at bounding box center [468, 393] width 294 height 15
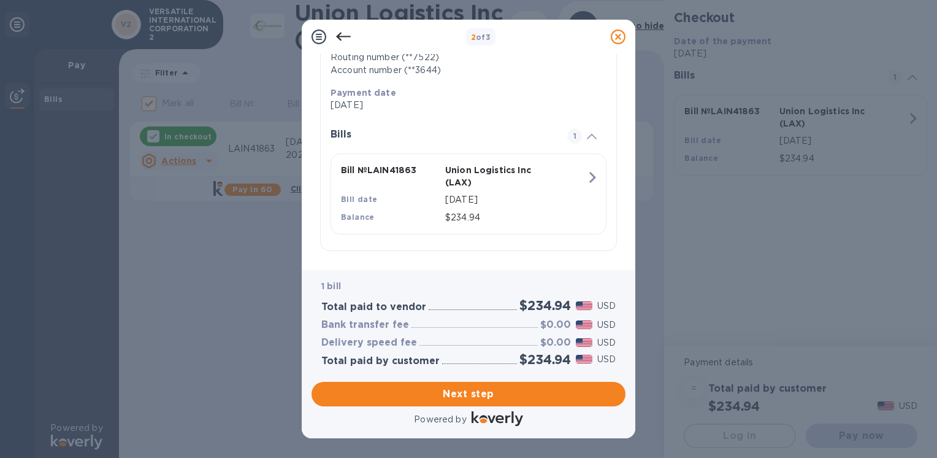
scroll to position [226, 0]
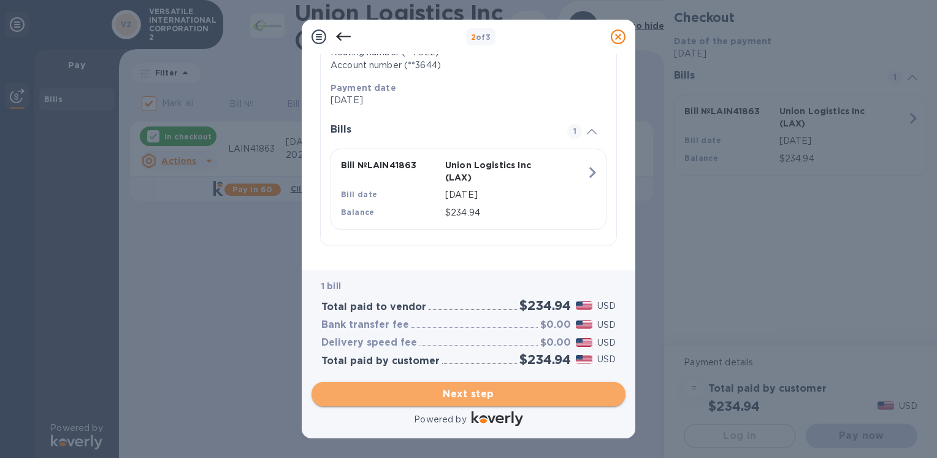
click at [366, 393] on span "Next step" at bounding box center [468, 393] width 294 height 15
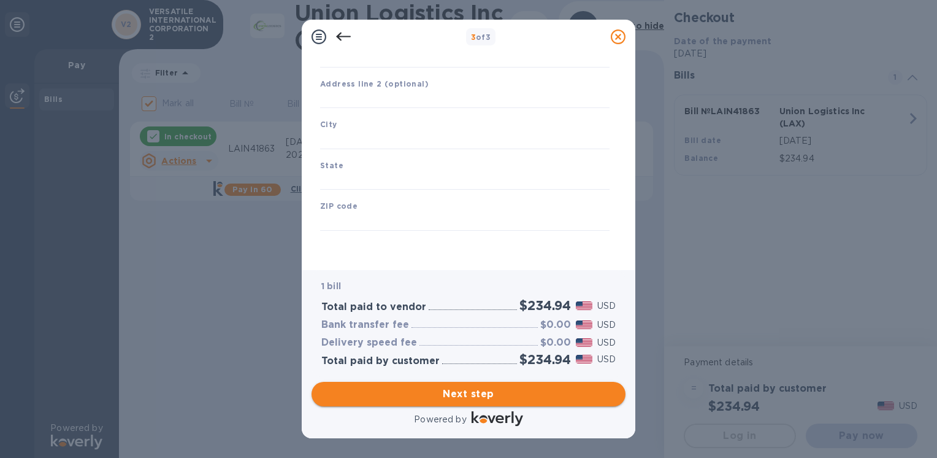
scroll to position [144, 0]
click at [326, 56] on input "Business address" at bounding box center [465, 58] width 290 height 18
type input "[STREET_ADDRESS]"
type input "El Monte"
type input "CA"
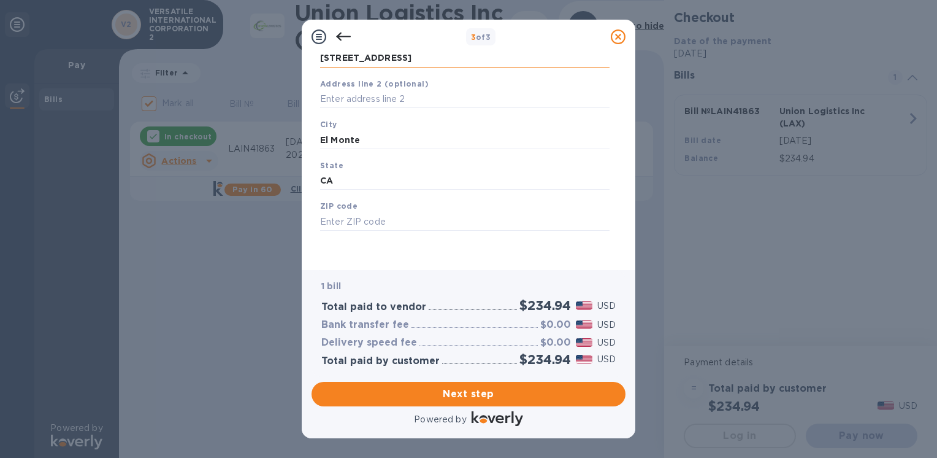
type input "91731"
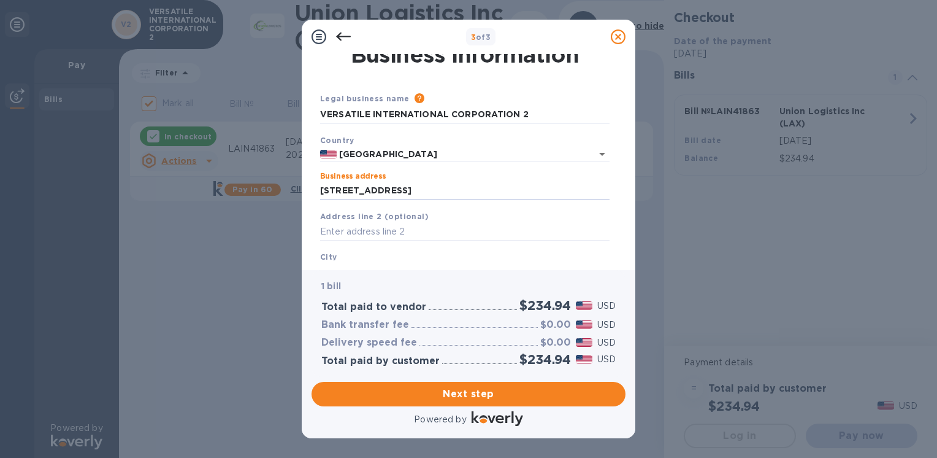
scroll to position [0, 0]
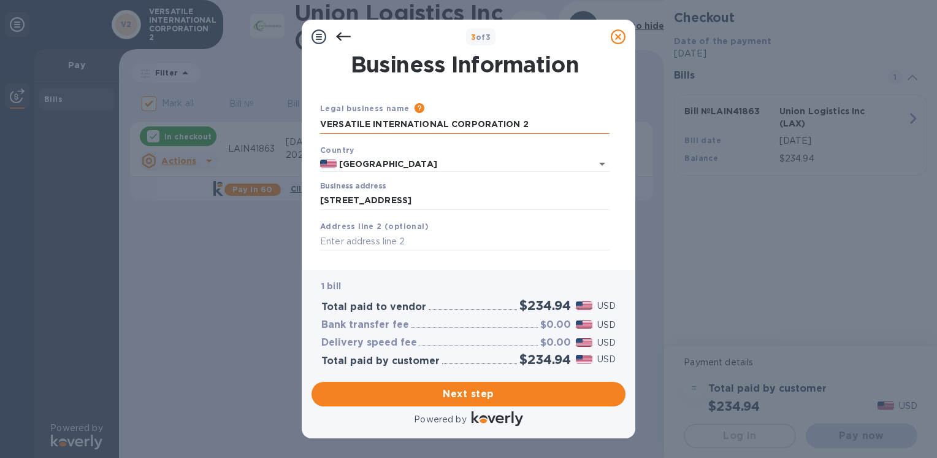
click at [531, 124] on input "VERSATILE INTERNATIONAL CORPORATION 2" at bounding box center [465, 124] width 290 height 18
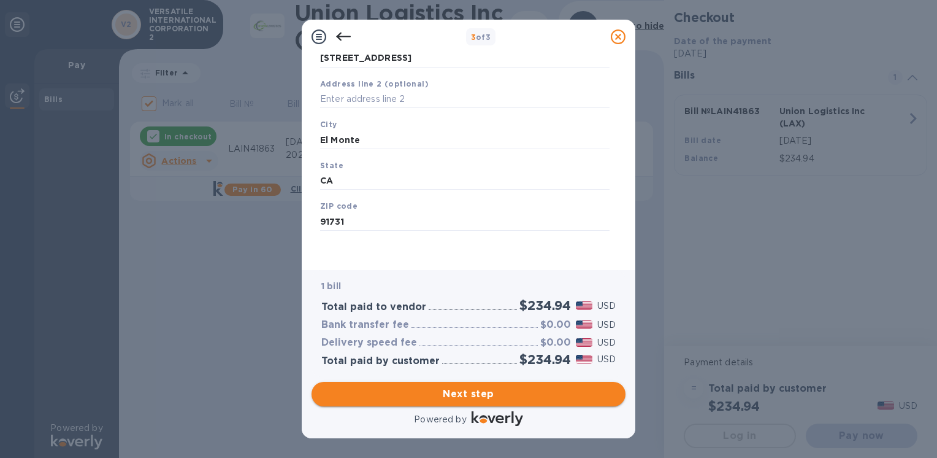
type input "VERSATILE INTERNATIONAL CORPORATION"
click at [483, 393] on span "Next step" at bounding box center [468, 393] width 294 height 15
click at [393, 139] on input "El Monte" at bounding box center [465, 138] width 290 height 18
drag, startPoint x: 380, startPoint y: 141, endPoint x: 308, endPoint y: 145, distance: 72.5
click at [308, 145] on div "Business Information Legal business name Please provide the legal name that app…" at bounding box center [469, 162] width 334 height 216
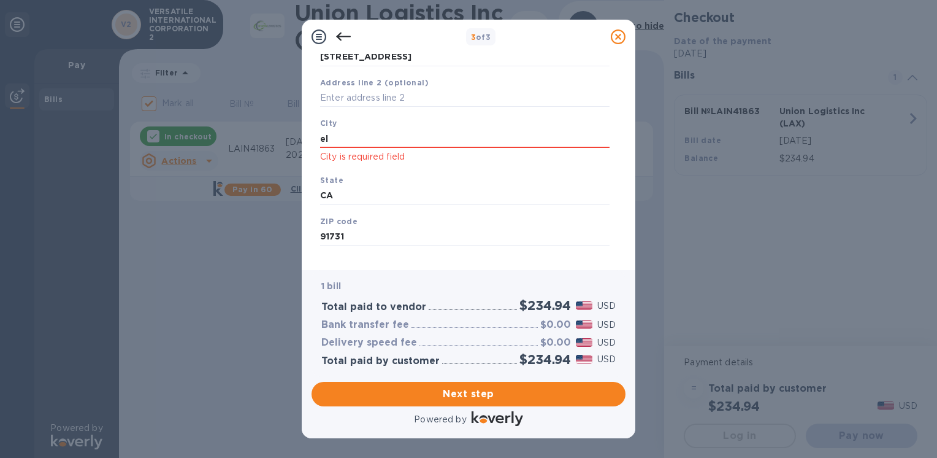
type input "e"
type input "EL MONTE"
click at [437, 175] on div "State [US_STATE]" at bounding box center [464, 189] width 299 height 41
click at [373, 390] on span "Next step" at bounding box center [468, 393] width 294 height 15
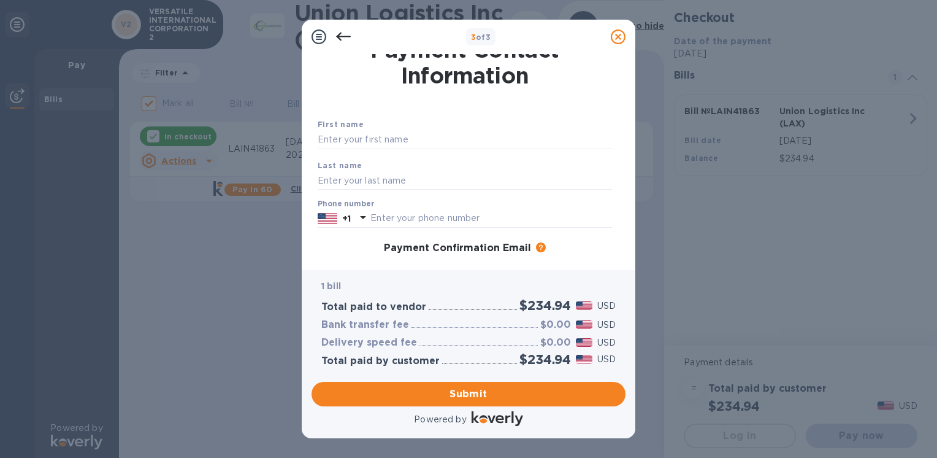
scroll to position [0, 0]
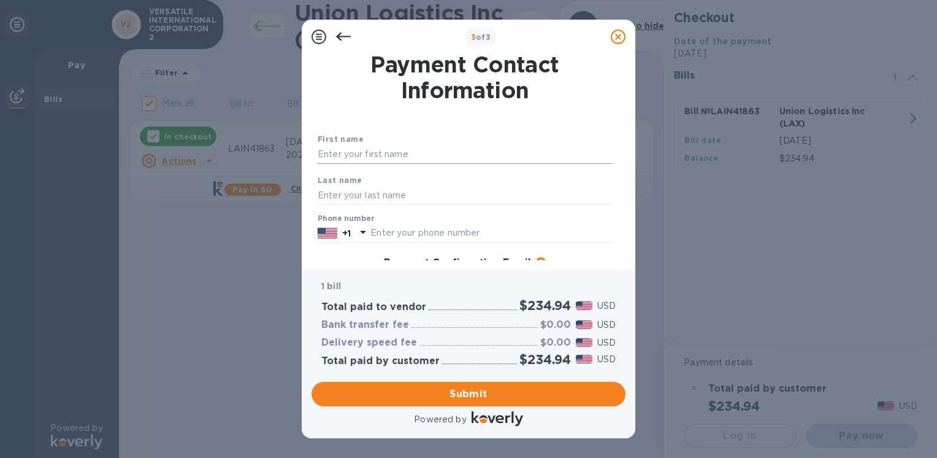
click at [323, 152] on input "text" at bounding box center [465, 154] width 294 height 18
type input "[PERSON_NAME]"
type input "6267168238"
type input "[EMAIL_ADDRESS][DOMAIN_NAME]"
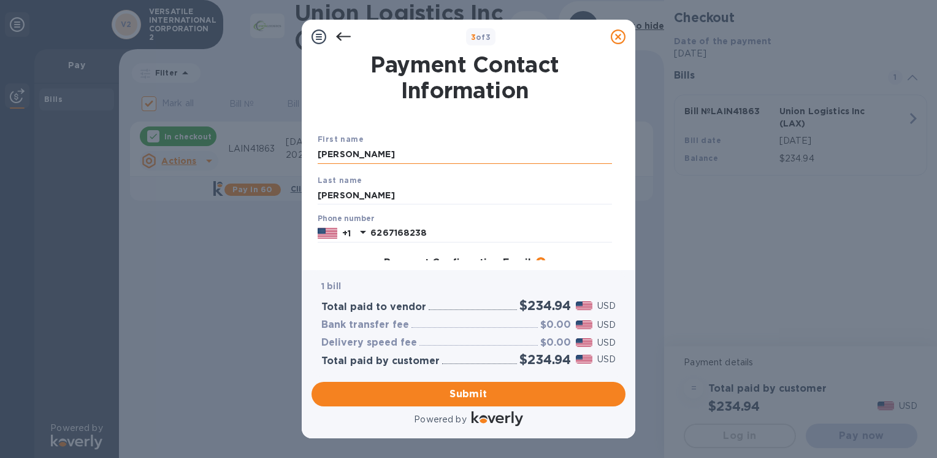
type input "[EMAIL_ADDRESS][DOMAIN_NAME]"
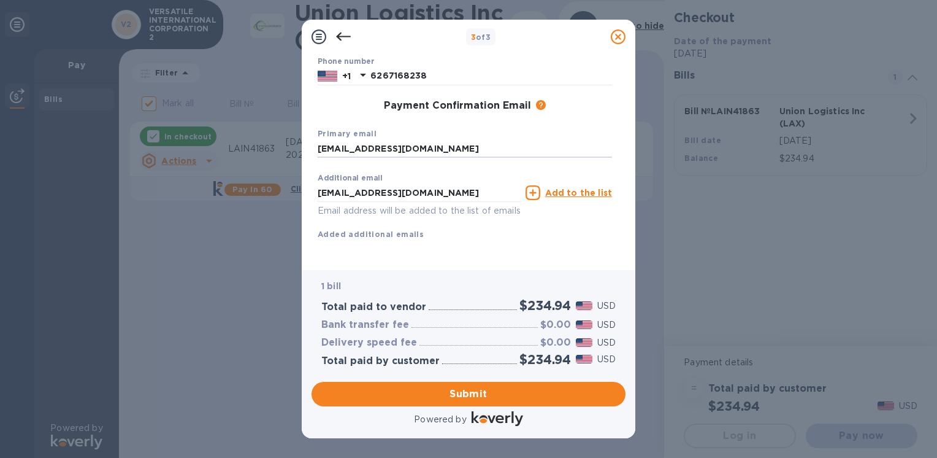
drag, startPoint x: 444, startPoint y: 130, endPoint x: 257, endPoint y: 134, distance: 187.2
click at [258, 134] on div "3 of 3 Payment Contact Information First name [PERSON_NAME] Last name [PERSON_N…" at bounding box center [468, 229] width 937 height 458
type input "I"
type input "[EMAIL_ADDRESS][DOMAIN_NAME]"
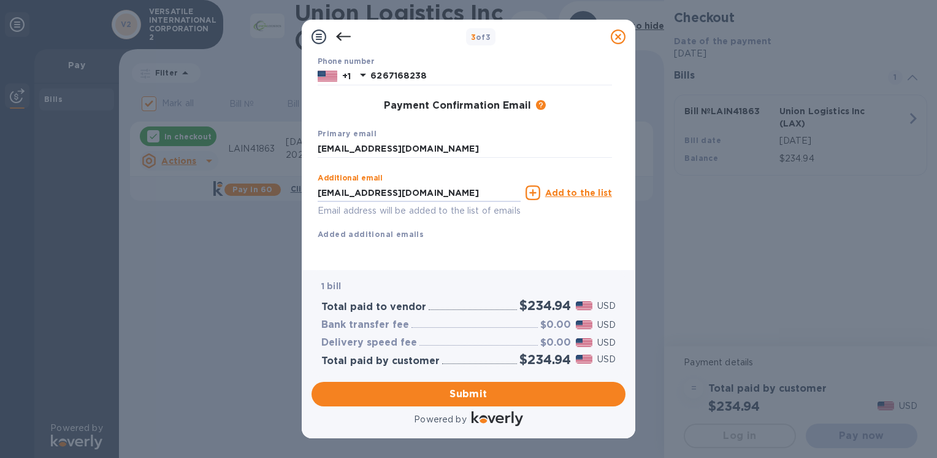
click at [491, 239] on div "First name [PERSON_NAME] Last name [PERSON_NAME] Phone number [PHONE_NUMBER] Pa…" at bounding box center [465, 117] width 294 height 285
click at [462, 399] on span "Submit" at bounding box center [468, 393] width 294 height 15
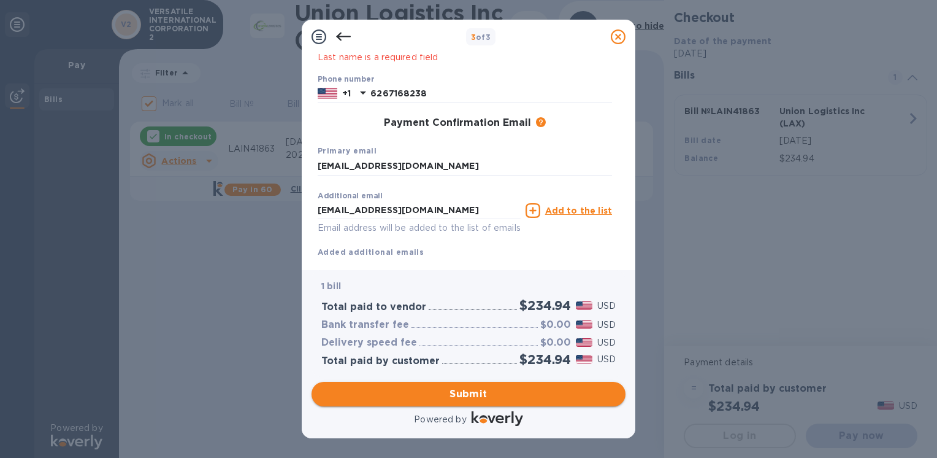
scroll to position [204, 0]
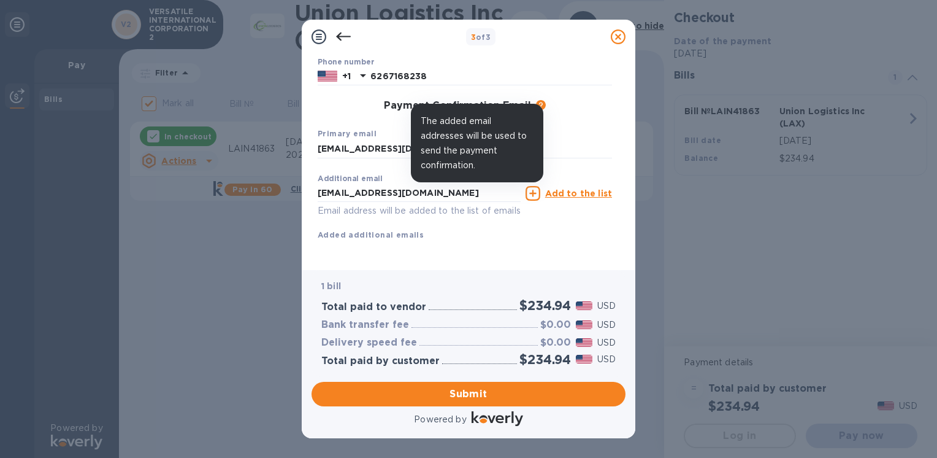
click at [540, 100] on icon at bounding box center [541, 105] width 10 height 10
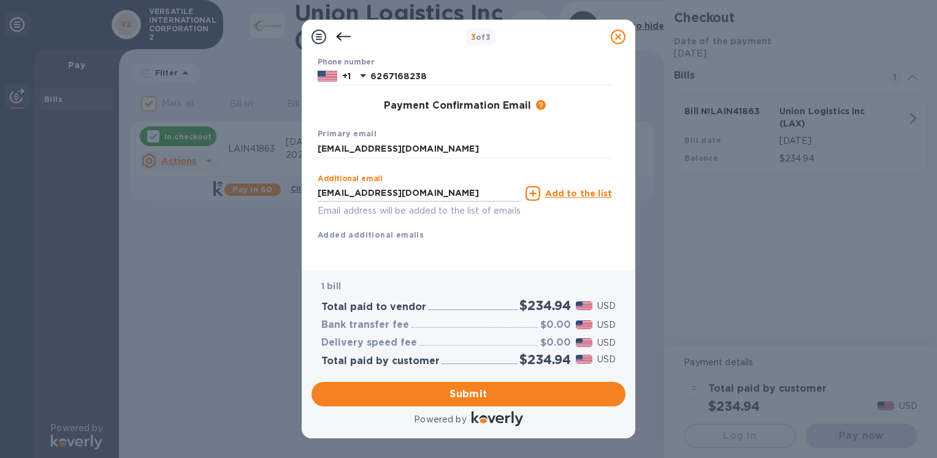
drag, startPoint x: 400, startPoint y: 178, endPoint x: 264, endPoint y: 195, distance: 137.3
click at [264, 195] on div "3 of 3 Payment Contact Information First name [PERSON_NAME] First name is a req…" at bounding box center [468, 229] width 937 height 458
drag, startPoint x: 596, startPoint y: 240, endPoint x: 587, endPoint y: 223, distance: 19.5
click at [596, 240] on div "First name [PERSON_NAME] First name is a required field Last name [PERSON_NAME]…" at bounding box center [465, 102] width 294 height 317
click at [570, 188] on u "Add to the list" at bounding box center [578, 193] width 67 height 10
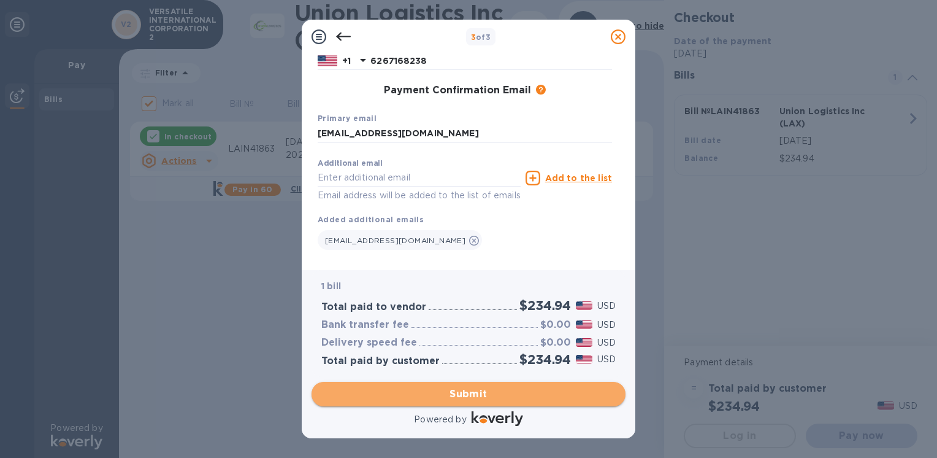
click at [377, 398] on span "Submit" at bounding box center [468, 393] width 294 height 15
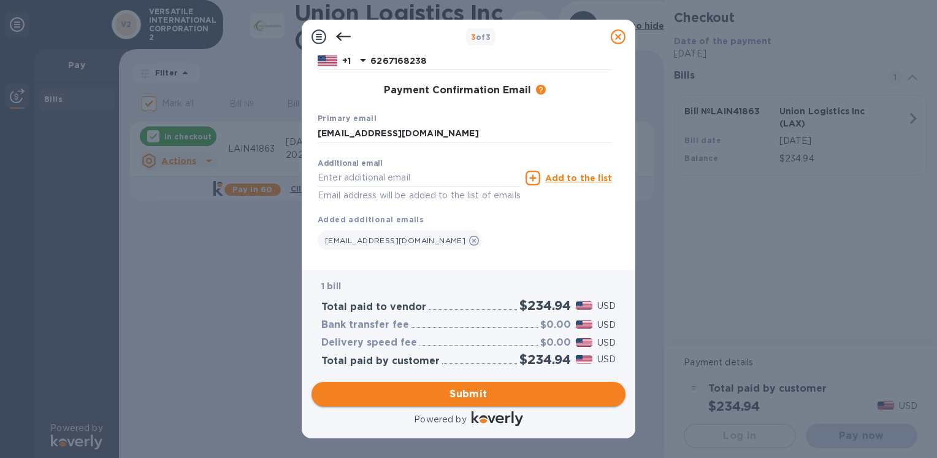
click at [463, 386] on button "Submit" at bounding box center [469, 394] width 314 height 25
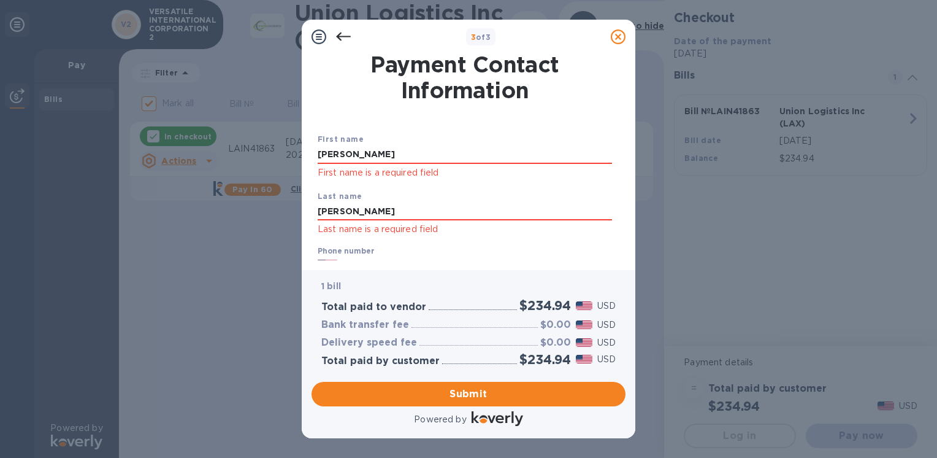
drag, startPoint x: 344, startPoint y: 155, endPoint x: 294, endPoint y: 158, distance: 49.1
click at [294, 158] on div "3 of 3 Payment Contact Information First name [PERSON_NAME] First name is a req…" at bounding box center [468, 229] width 937 height 458
type input "[PERSON_NAME]"
drag, startPoint x: 338, startPoint y: 212, endPoint x: 218, endPoint y: 227, distance: 120.5
click at [218, 227] on div "3 of 3 Payment Contact Information First name [PERSON_NAME] First name is a req…" at bounding box center [468, 229] width 937 height 458
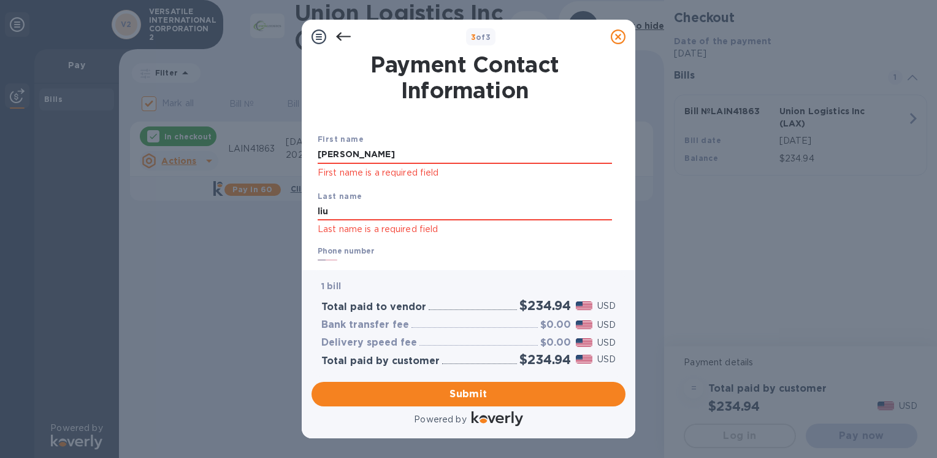
type input "liu"
click at [572, 193] on div "Last name [PERSON_NAME] Last name is a required field" at bounding box center [465, 213] width 304 height 57
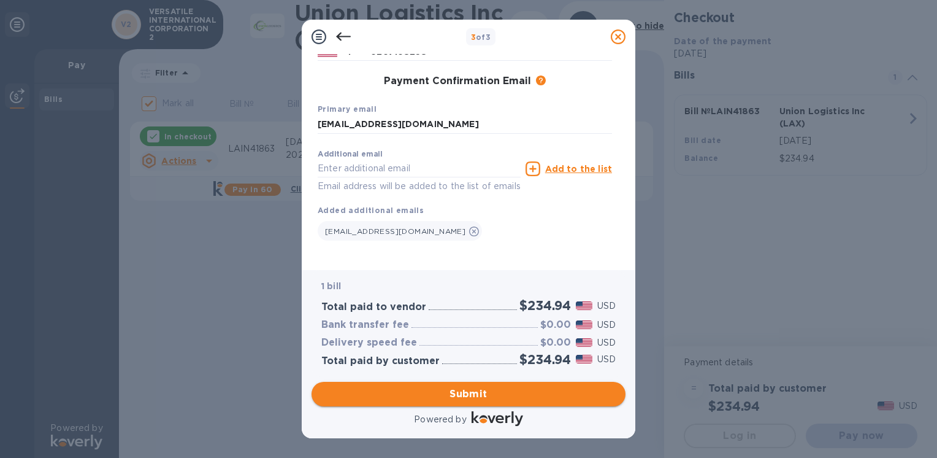
click at [451, 401] on span "Submit" at bounding box center [468, 393] width 294 height 15
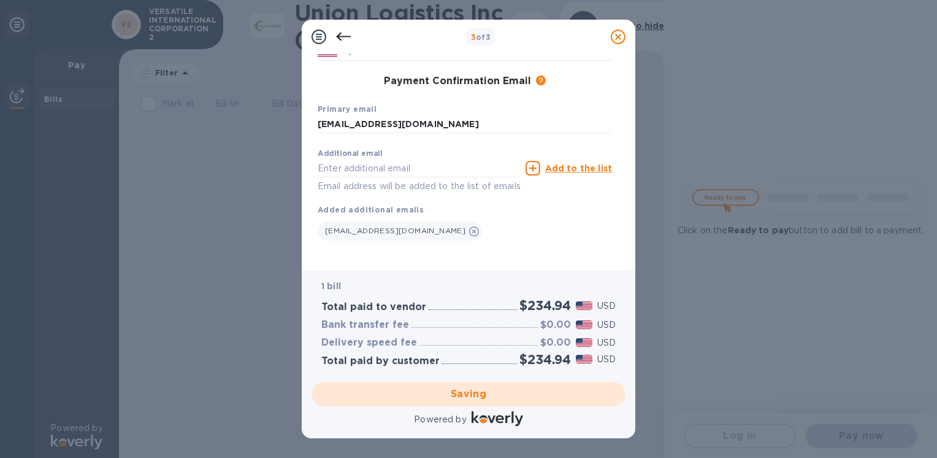
checkbox input "false"
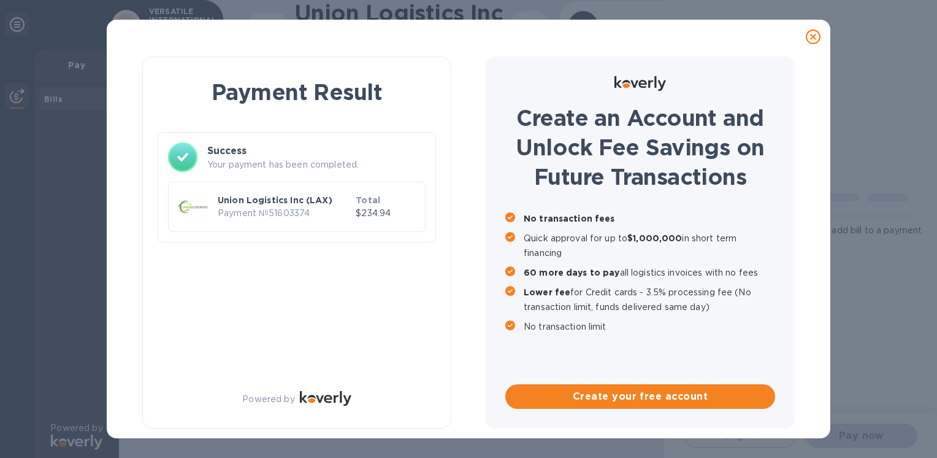
scroll to position [0, 0]
click at [246, 215] on p "Payment № 51603374" at bounding box center [284, 213] width 133 height 13
click at [258, 202] on p "Union Logistics Inc (LAX)" at bounding box center [284, 200] width 133 height 12
click at [299, 201] on p "Union Logistics Inc (LAX)" at bounding box center [284, 200] width 133 height 12
click at [347, 210] on p "Payment № 51603374" at bounding box center [284, 213] width 133 height 13
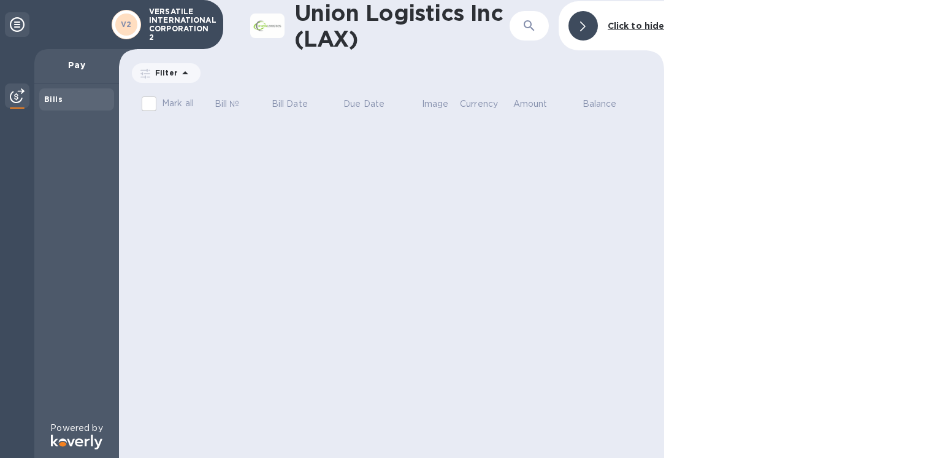
click at [15, 94] on img at bounding box center [17, 95] width 15 height 15
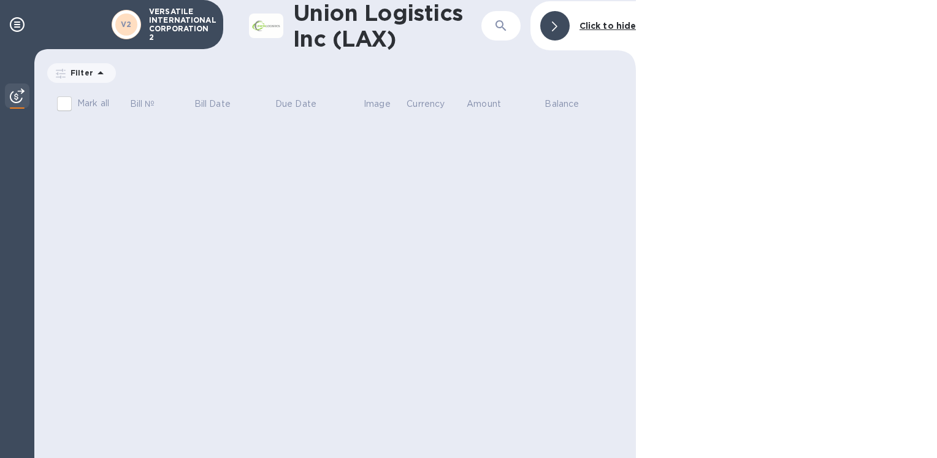
click at [15, 94] on img at bounding box center [17, 95] width 15 height 15
